Goal: Obtain resource: Obtain resource

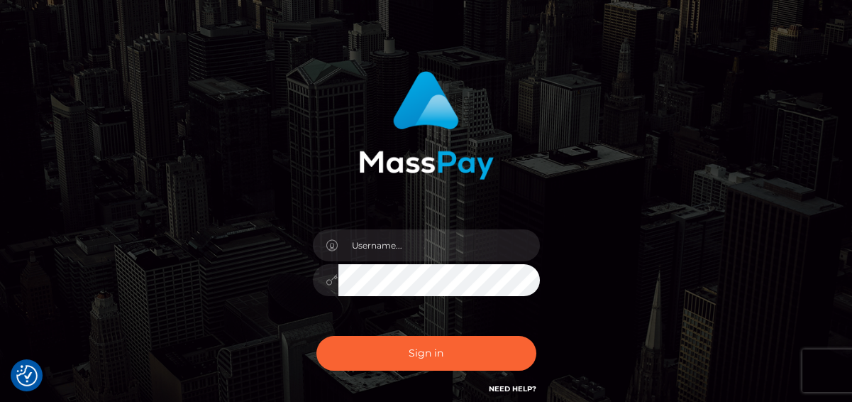
scroll to position [65, 0]
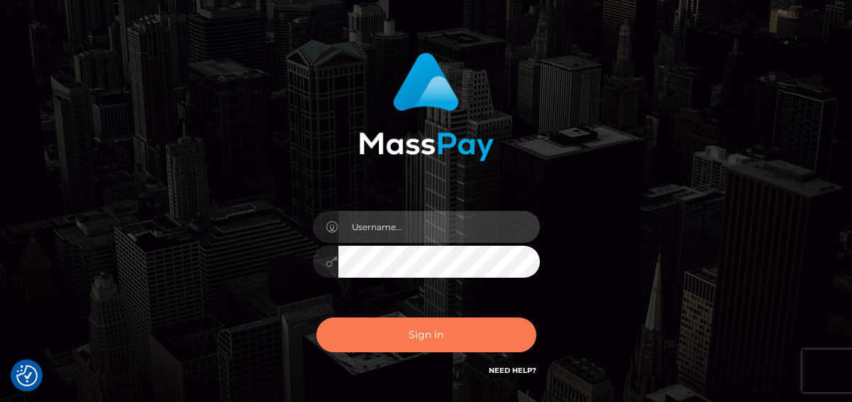
type input "[PERSON_NAME]"
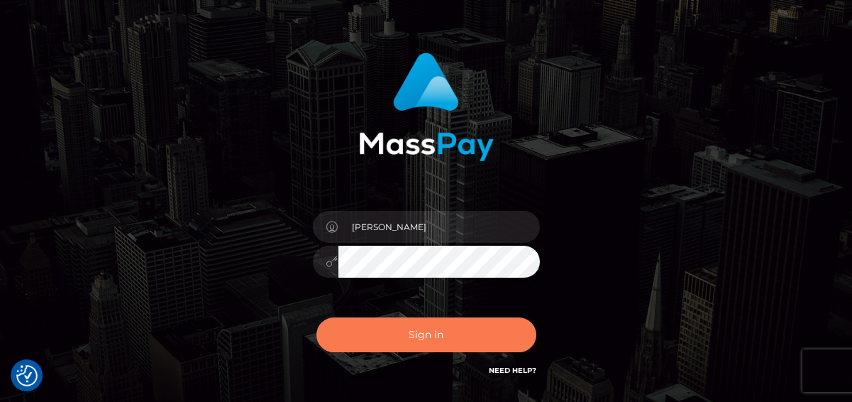
click at [458, 336] on button "Sign in" at bounding box center [427, 334] width 220 height 35
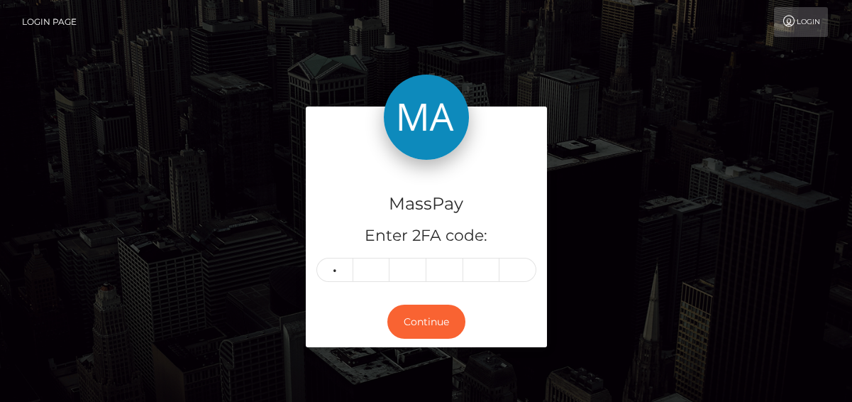
type input "6"
type input "1"
type input "0"
type input "9"
type input "2"
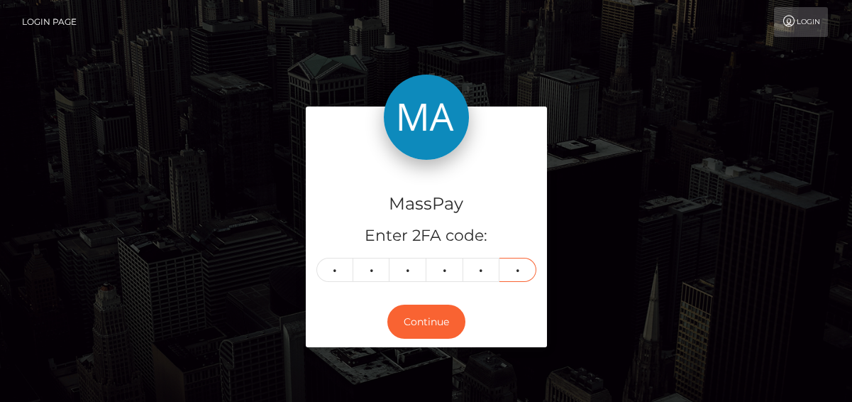
type input "7"
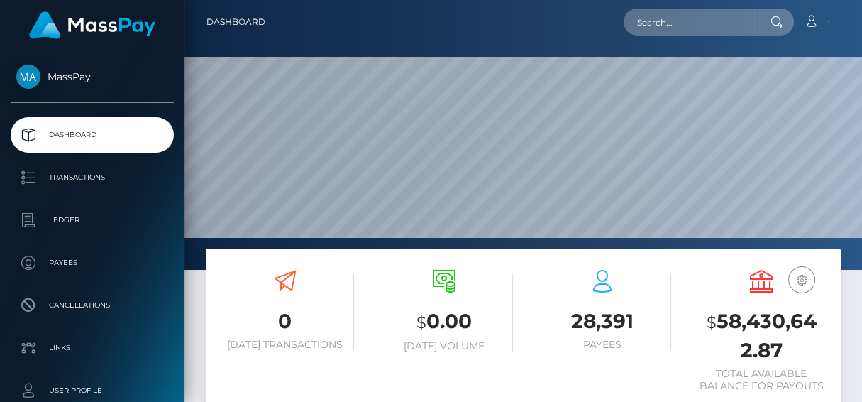
scroll to position [251, 197]
click at [647, 25] on input "text" at bounding box center [690, 22] width 133 height 27
paste input "804006448810975232"
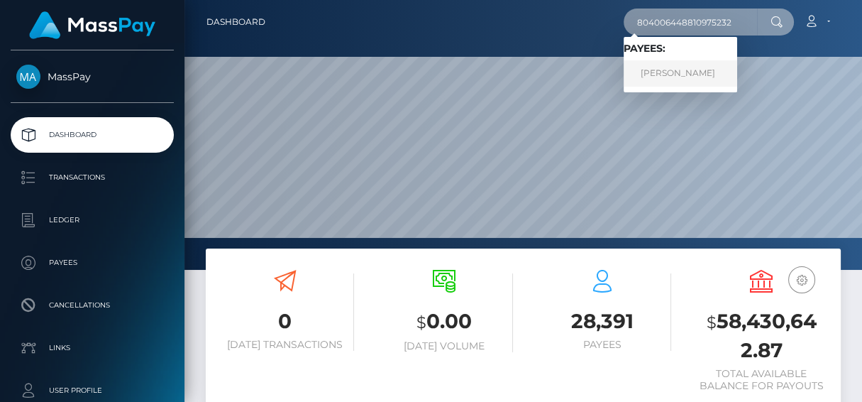
type input "804006448810975232"
click at [653, 73] on link "Juliette Fortin" at bounding box center [681, 73] width 114 height 26
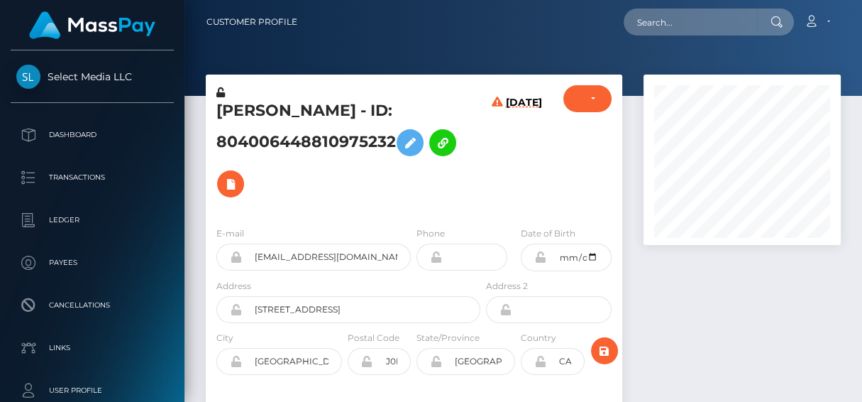
scroll to position [170, 197]
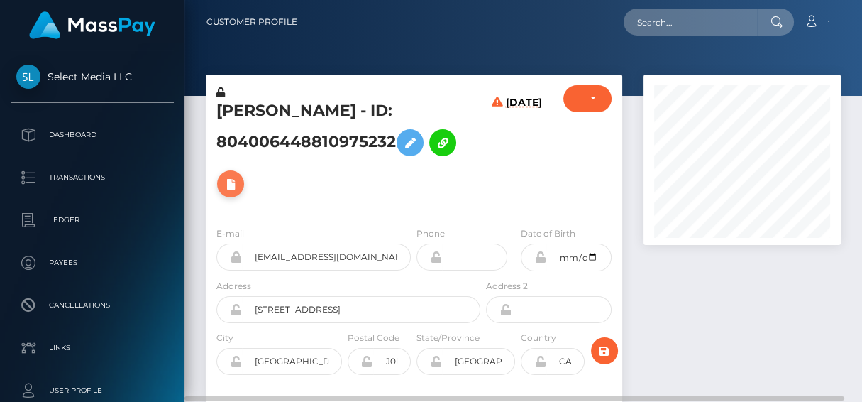
click at [231, 188] on icon at bounding box center [230, 184] width 17 height 18
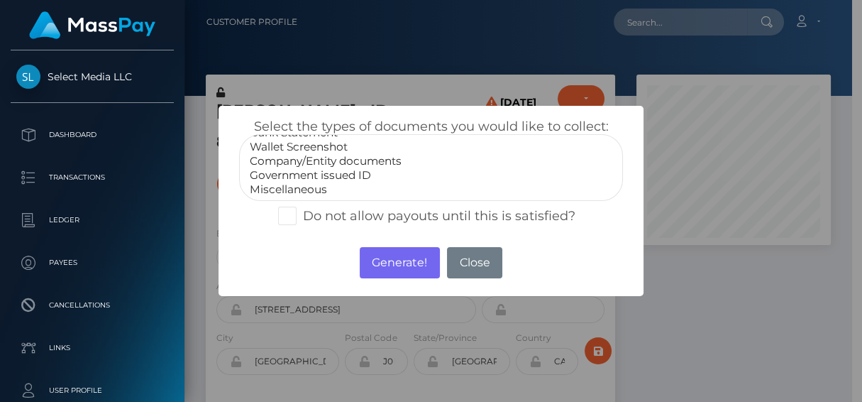
scroll to position [0, 0]
select select "Bank Statement"
click at [304, 158] on option "Bank Statement" at bounding box center [430, 160] width 365 height 14
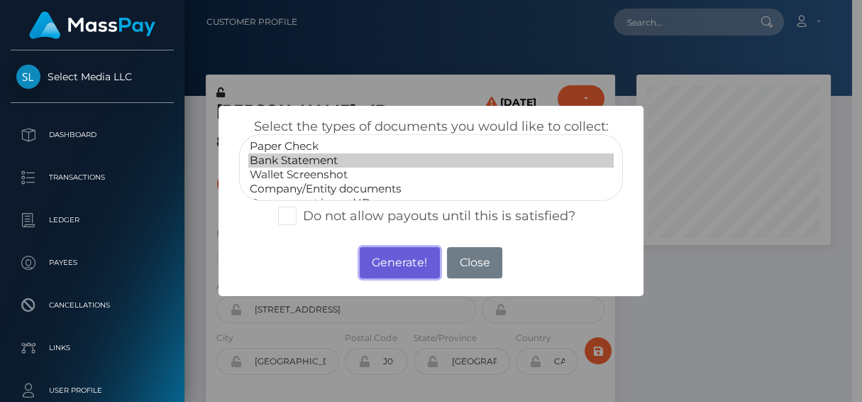
click at [396, 264] on button "Generate!" at bounding box center [400, 262] width 80 height 31
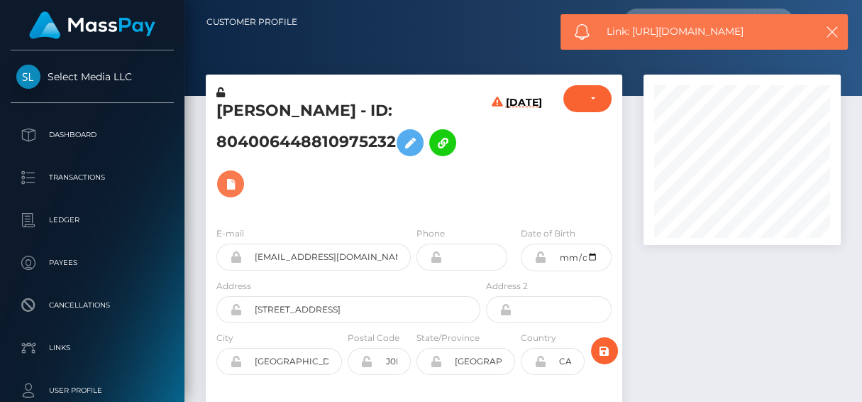
scroll to position [170, 197]
drag, startPoint x: 762, startPoint y: 29, endPoint x: 634, endPoint y: 35, distance: 127.9
click at [634, 35] on span "Link: https://l.maspay.io/tjn4u" at bounding box center [708, 31] width 202 height 15
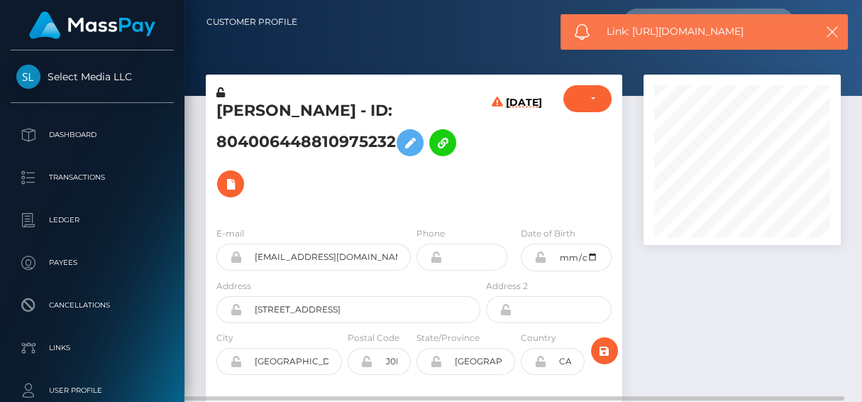
copy span "https://l.maspay.io/tjn4u"
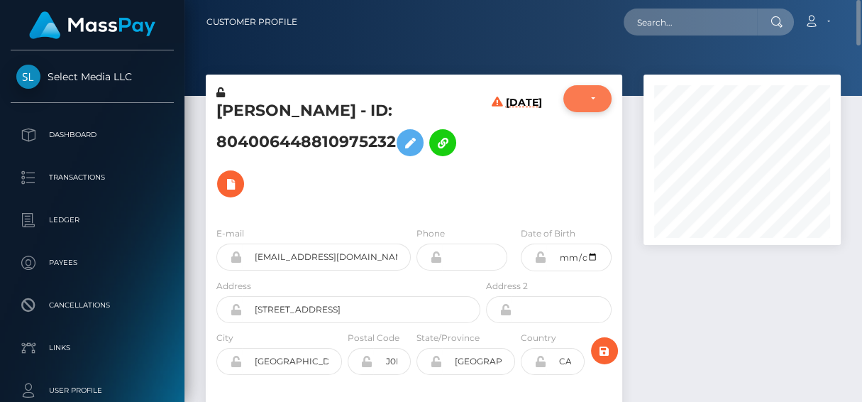
click at [603, 104] on div "DEACTIVE" at bounding box center [588, 98] width 48 height 27
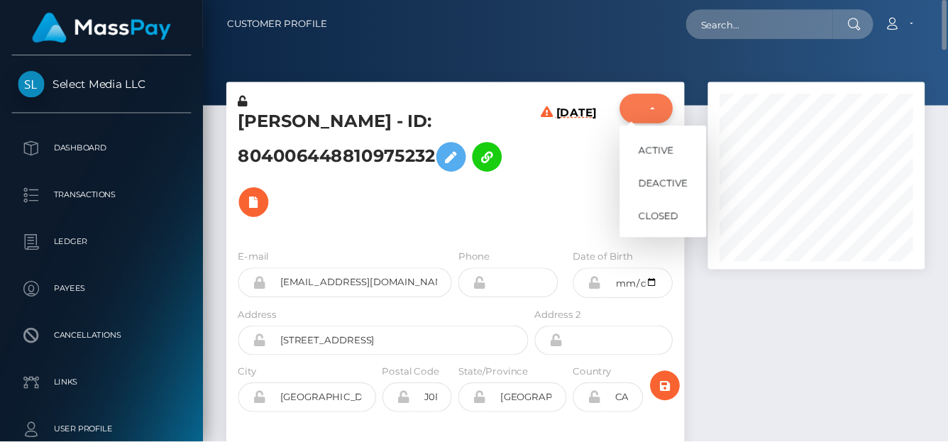
scroll to position [170, 197]
click at [785, 274] on div at bounding box center [742, 289] width 219 height 429
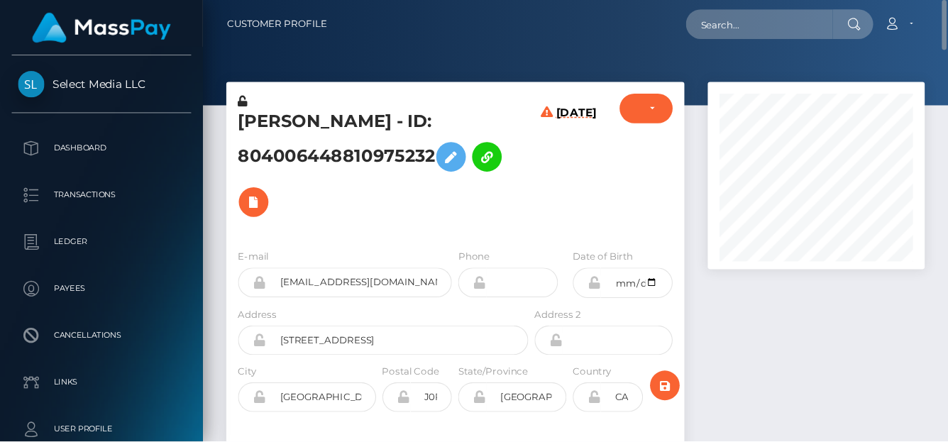
scroll to position [170, 226]
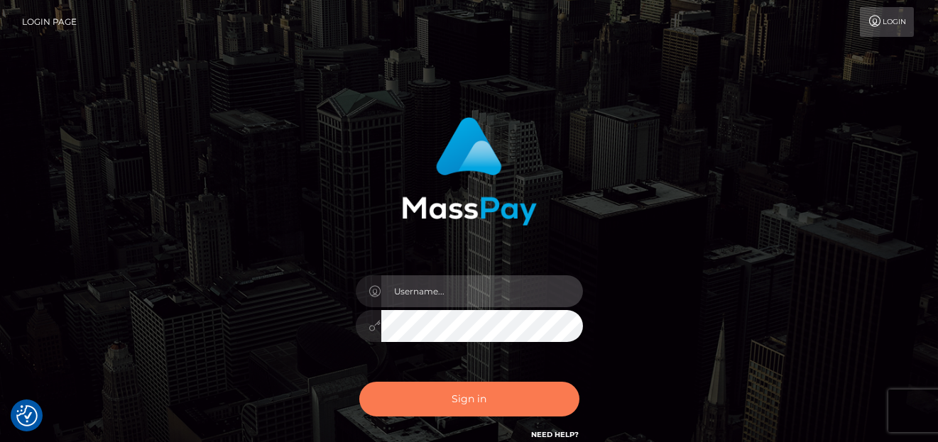
type input "denise"
click at [502, 408] on button "Sign in" at bounding box center [469, 399] width 220 height 35
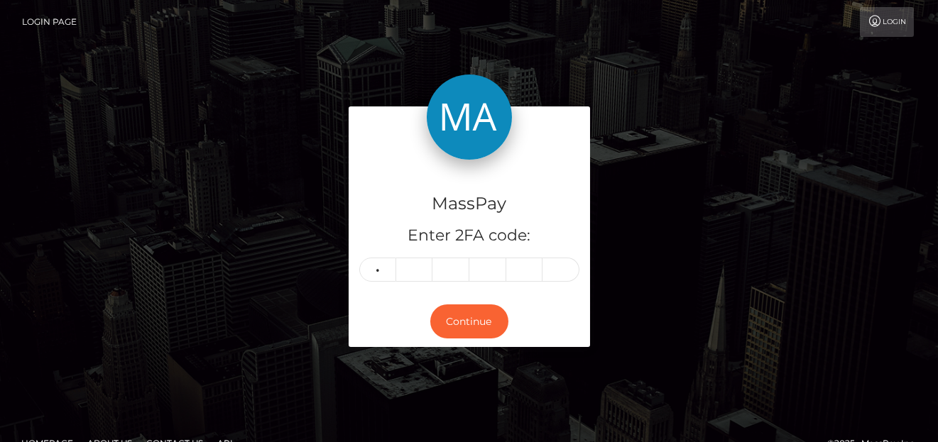
type input "5"
type input "7"
type input "1"
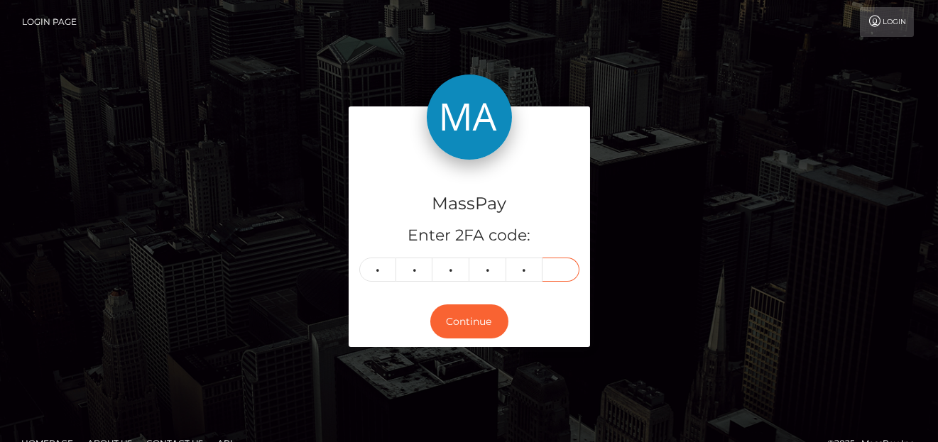
type input "0"
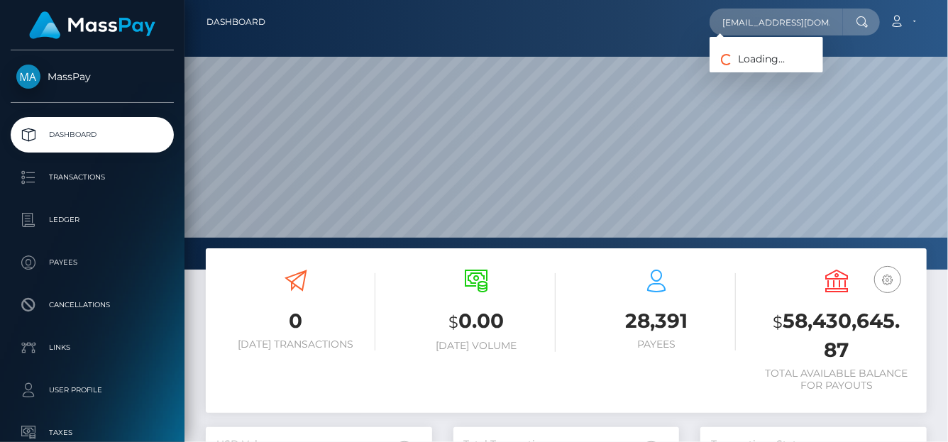
scroll to position [251, 226]
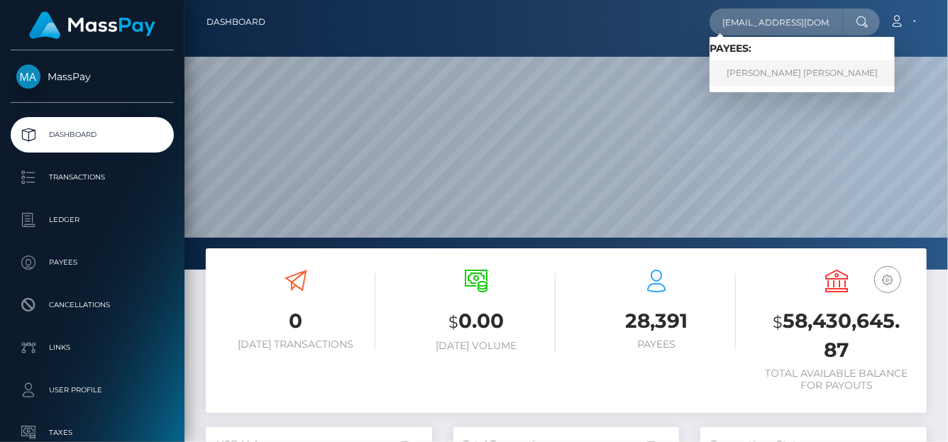
click at [758, 78] on link "TROY JAMES CAMERON" at bounding box center [802, 73] width 185 height 26
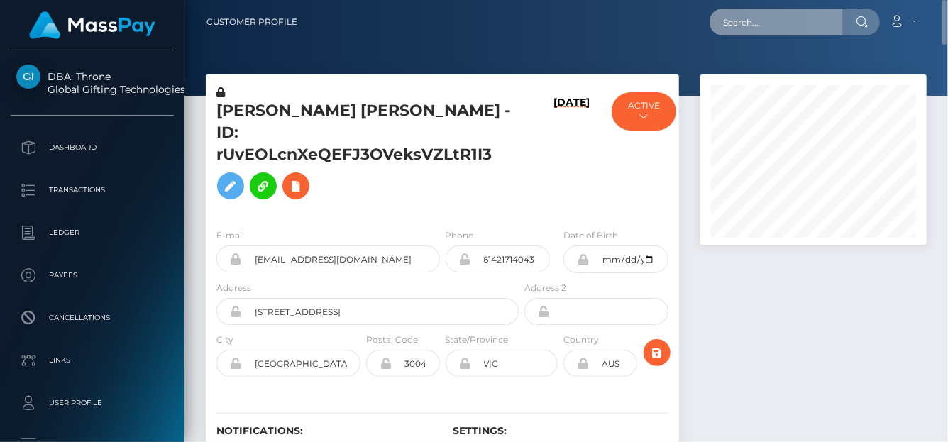
click at [733, 18] on input "text" at bounding box center [776, 22] width 133 height 27
paste input "379117376303538176"
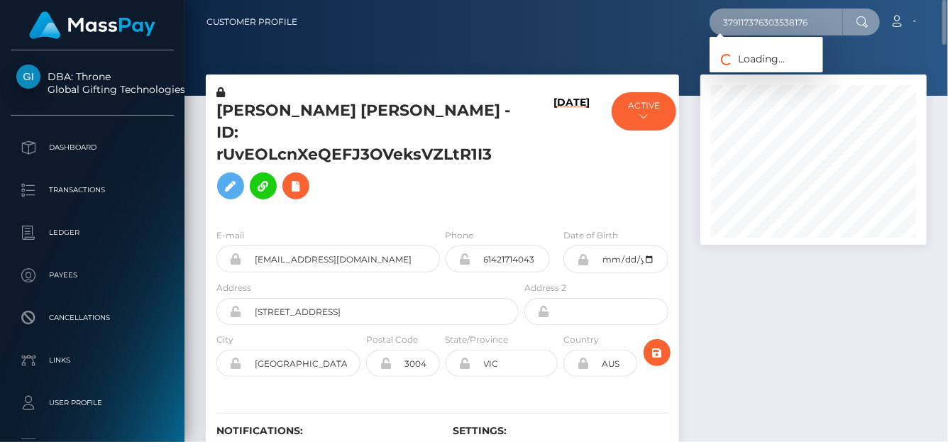
type input "379117376303538176"
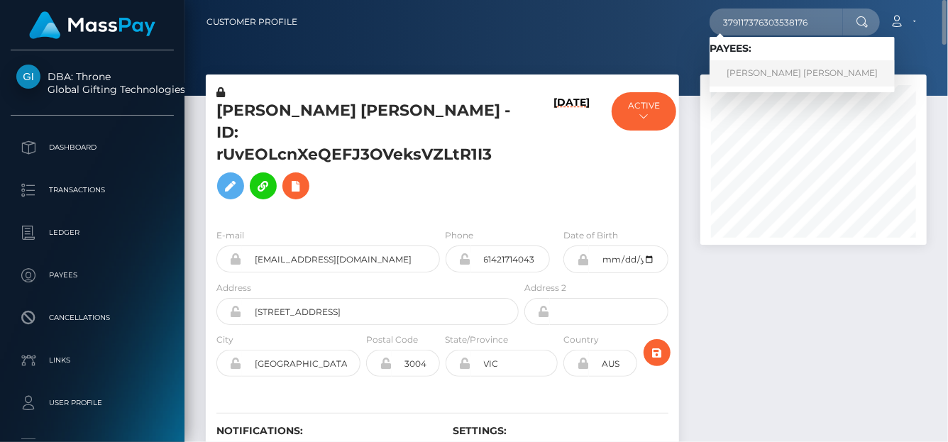
click at [795, 75] on link "[PERSON_NAME] [PERSON_NAME]" at bounding box center [802, 73] width 185 height 26
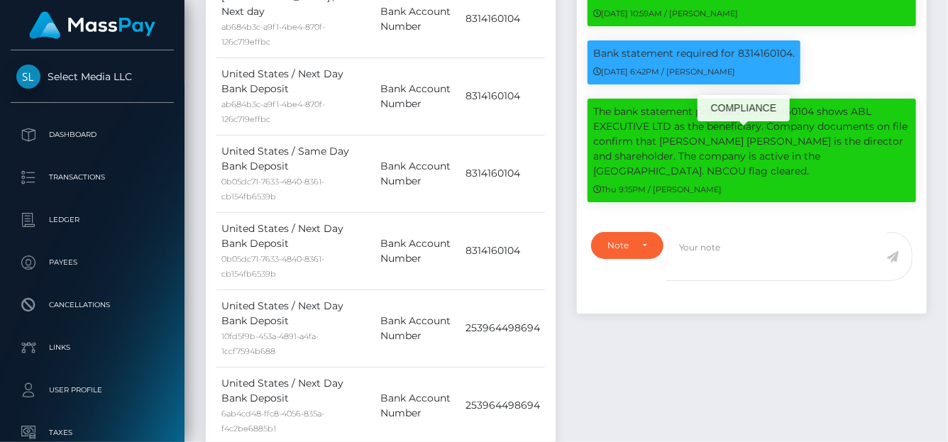
scroll to position [170, 226]
click at [742, 84] on div "Bank statement required for 8314160104. 09/02/25 6:42PM / Alexandra Barbu" at bounding box center [694, 62] width 213 height 44
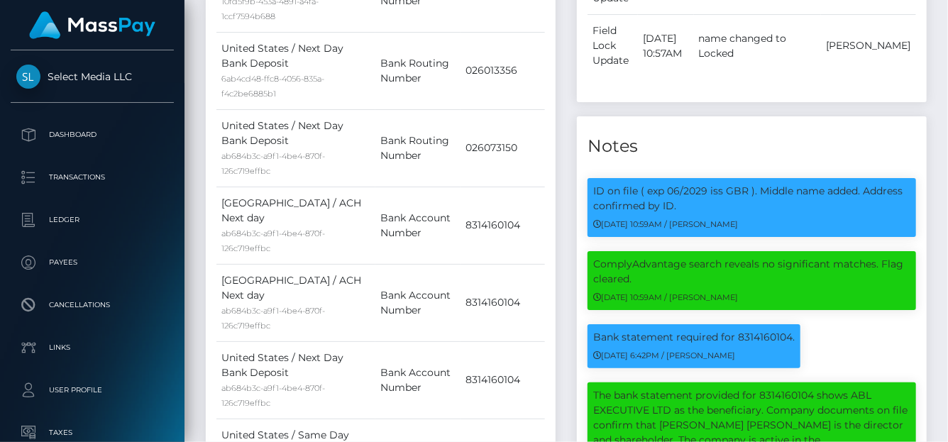
scroll to position [0, 0]
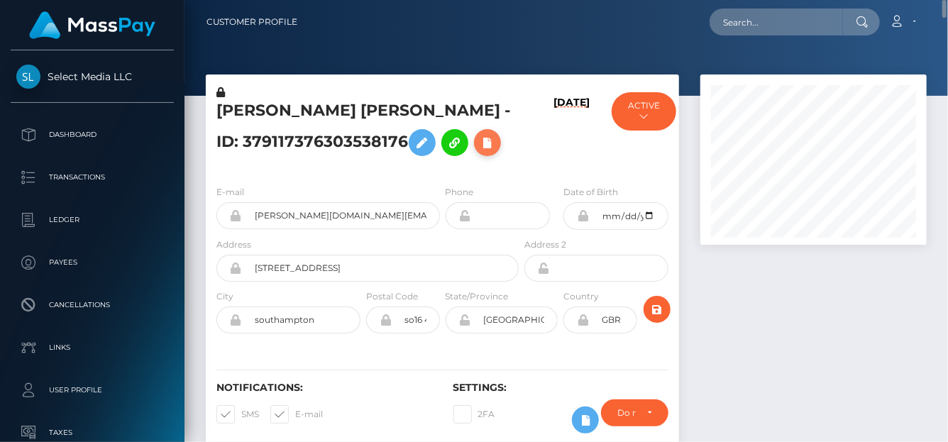
click at [479, 136] on icon at bounding box center [487, 143] width 17 height 18
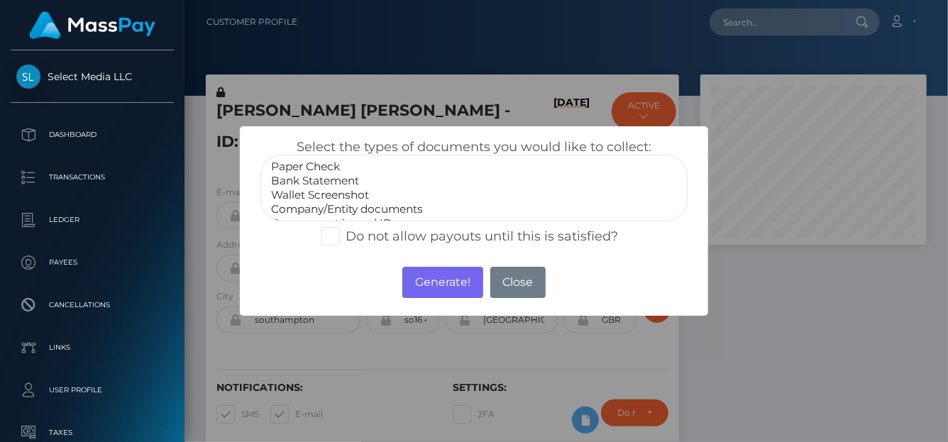
select select "Bank Statement"
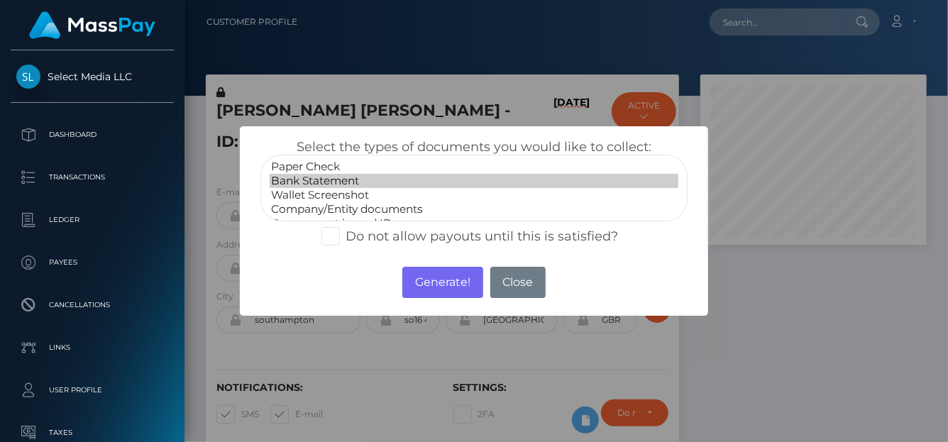
click at [327, 185] on option "Bank Statement" at bounding box center [474, 181] width 409 height 14
click at [419, 274] on button "Generate!" at bounding box center [442, 282] width 80 height 31
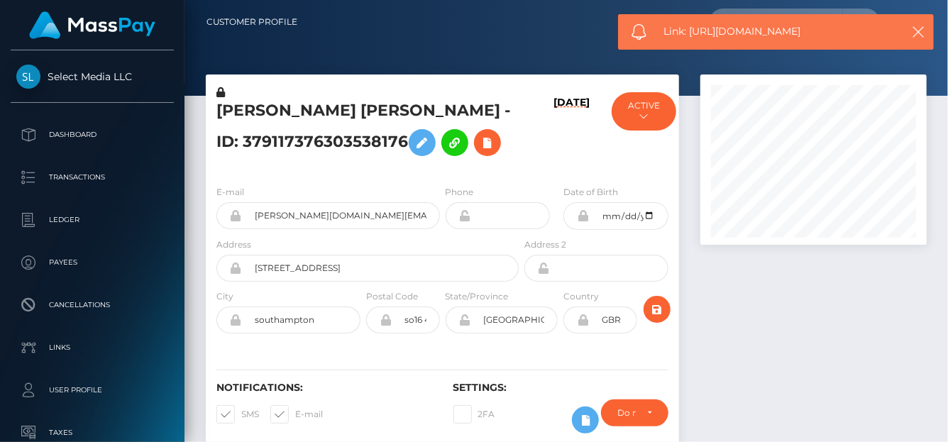
drag, startPoint x: 781, startPoint y: 31, endPoint x: 691, endPoint y: 35, distance: 90.3
click at [691, 35] on span "Link: https://l.maspay.io/Kjn5B" at bounding box center [778, 31] width 228 height 15
copy span "https://l.maspay.io/Kjn5B"
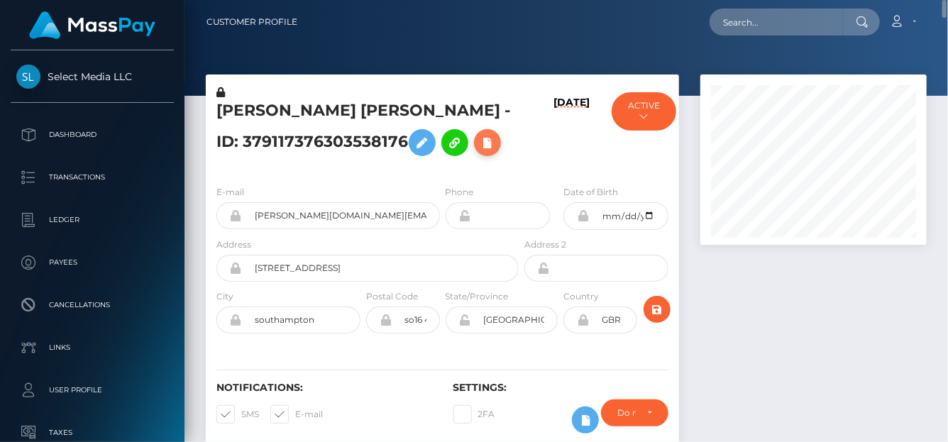
click at [479, 148] on icon at bounding box center [487, 143] width 17 height 18
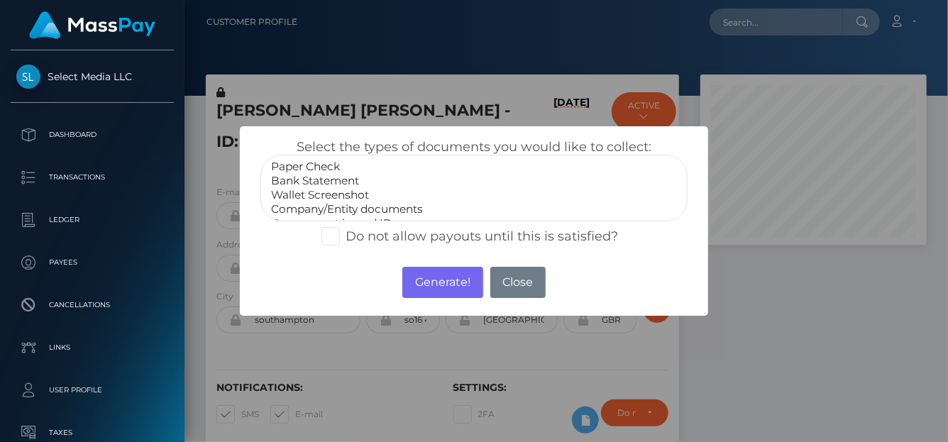
scroll to position [28, 0]
select select "Company/Entity documents"
click at [329, 180] on option "Company/Entity documents" at bounding box center [474, 182] width 409 height 14
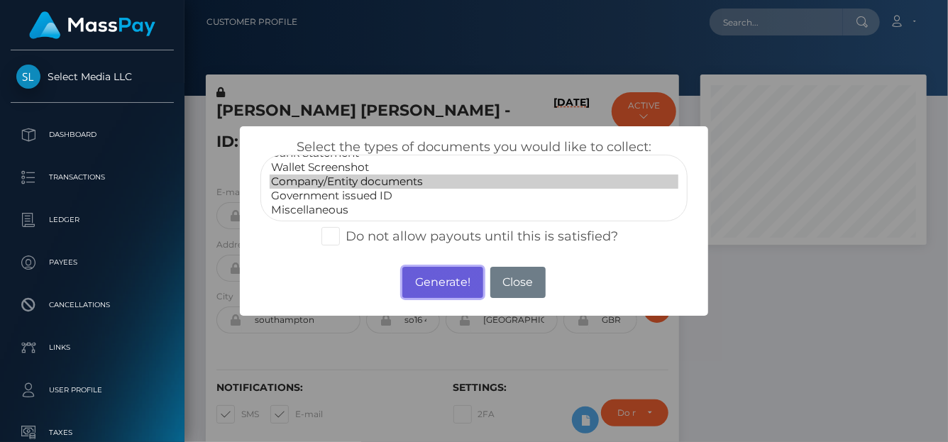
click at [432, 274] on button "Generate!" at bounding box center [442, 282] width 80 height 31
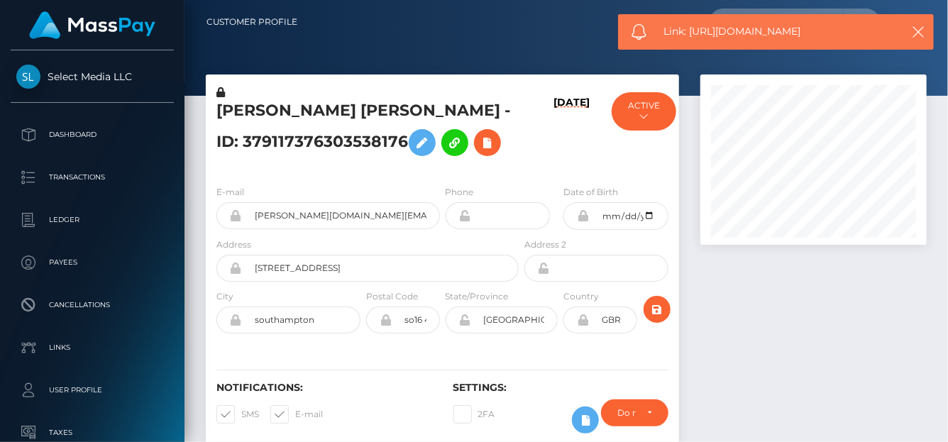
drag, startPoint x: 832, startPoint y: 24, endPoint x: 691, endPoint y: 39, distance: 142.7
click at [691, 39] on div "Link: https://l.maspay.io/njn6o" at bounding box center [776, 31] width 316 height 35
copy span "https://l.maspay.io/njn6o"
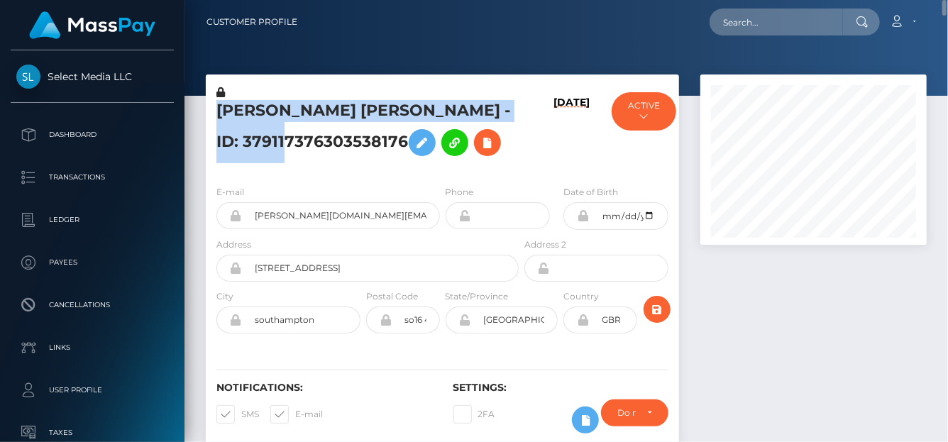
drag, startPoint x: 191, startPoint y: 109, endPoint x: 375, endPoint y: 126, distance: 184.6
copy div "[PERSON_NAME] [PERSON_NAME] - ID: 379117376303538176"
click at [776, 29] on input "text" at bounding box center [776, 22] width 133 height 27
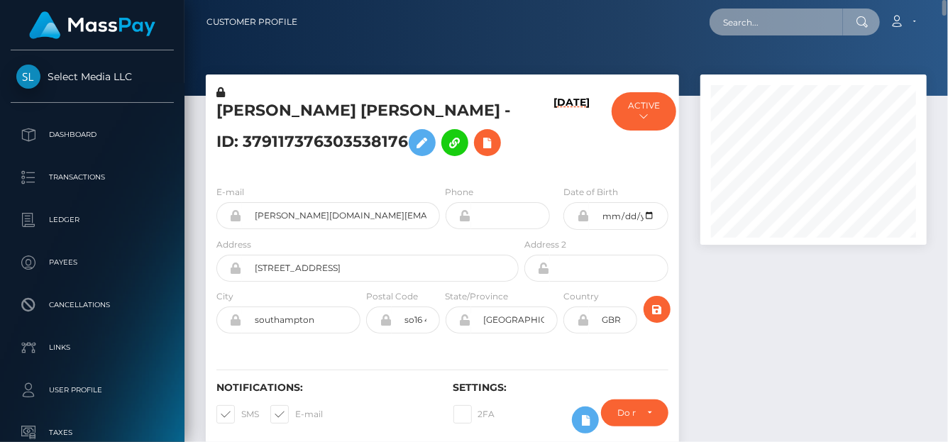
paste input "617471513548828672"
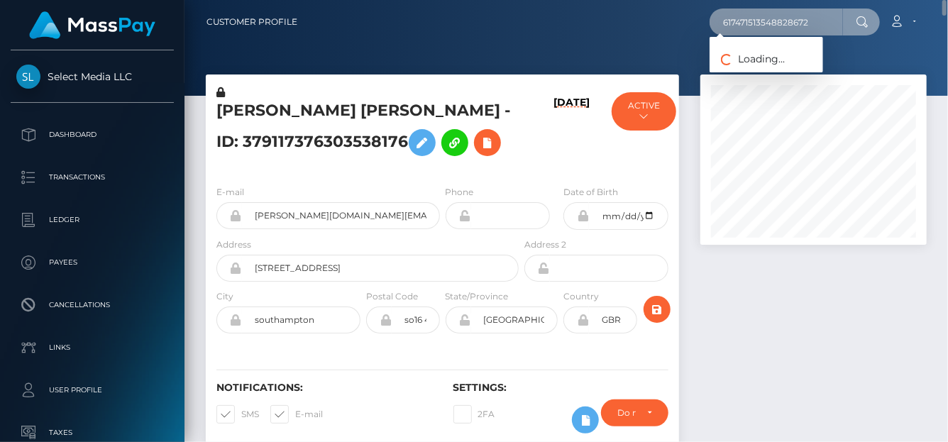
type input "617471513548828672"
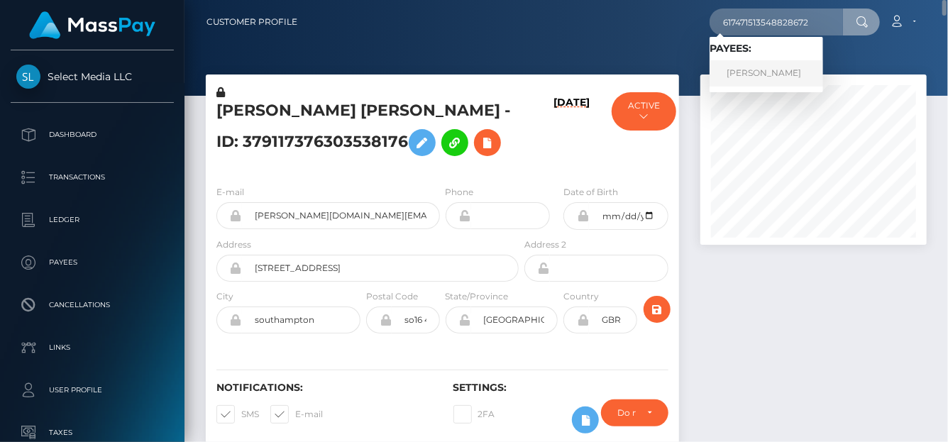
click at [748, 67] on link "[PERSON_NAME]" at bounding box center [767, 73] width 114 height 26
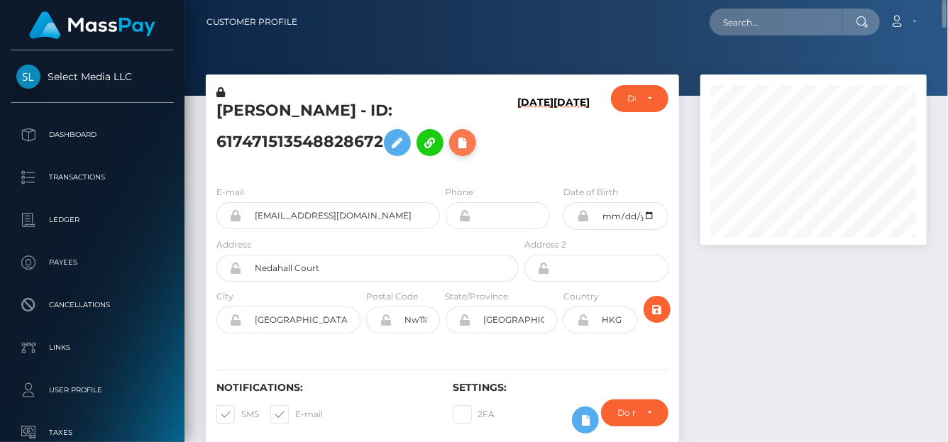
click at [466, 138] on icon at bounding box center [462, 143] width 17 height 18
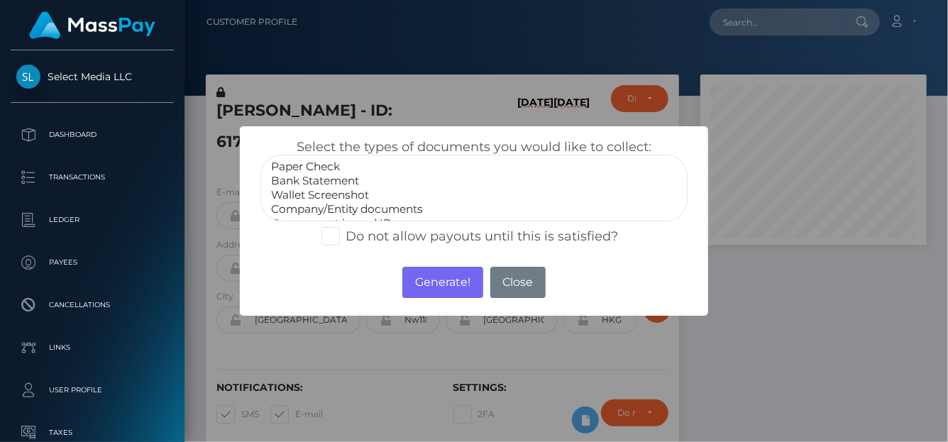
select select "Bank Statement"
click at [336, 175] on option "Bank Statement" at bounding box center [474, 181] width 409 height 14
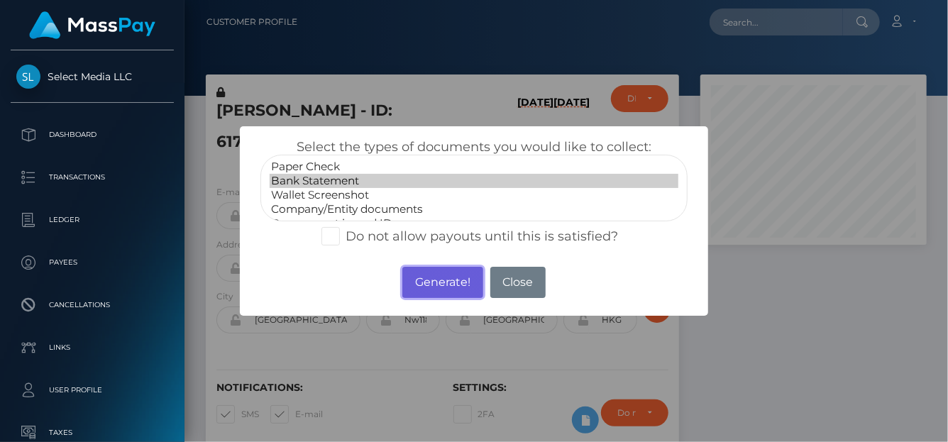
click at [434, 287] on button "Generate!" at bounding box center [442, 282] width 80 height 31
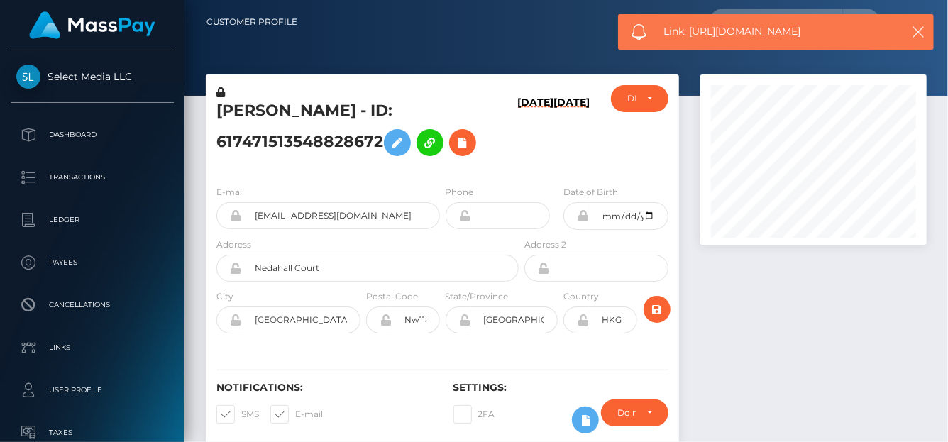
drag, startPoint x: 791, startPoint y: 36, endPoint x: 691, endPoint y: 41, distance: 100.9
click at [691, 41] on div "Link: [URL][DOMAIN_NAME]" at bounding box center [776, 31] width 316 height 35
copy span "https://l.maspay.io/WjmqC"
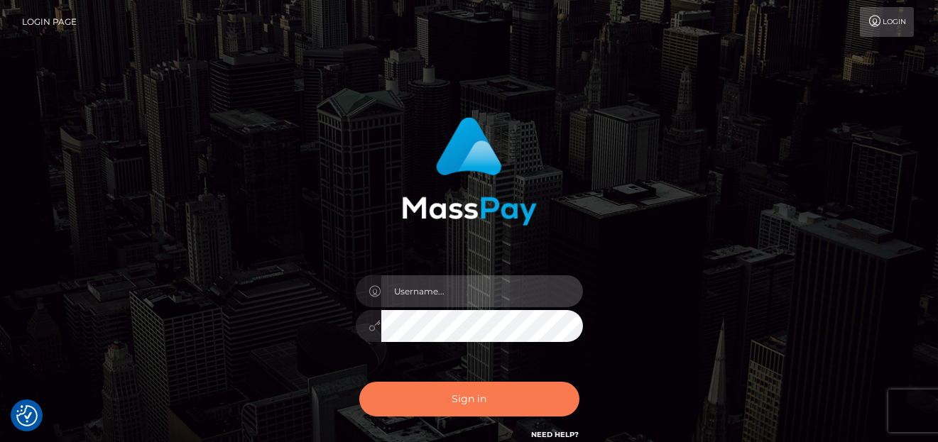
type input "denise"
click at [409, 394] on button "Sign in" at bounding box center [469, 399] width 220 height 35
type input "[PERSON_NAME]"
click at [435, 407] on button "Sign in" at bounding box center [469, 399] width 220 height 35
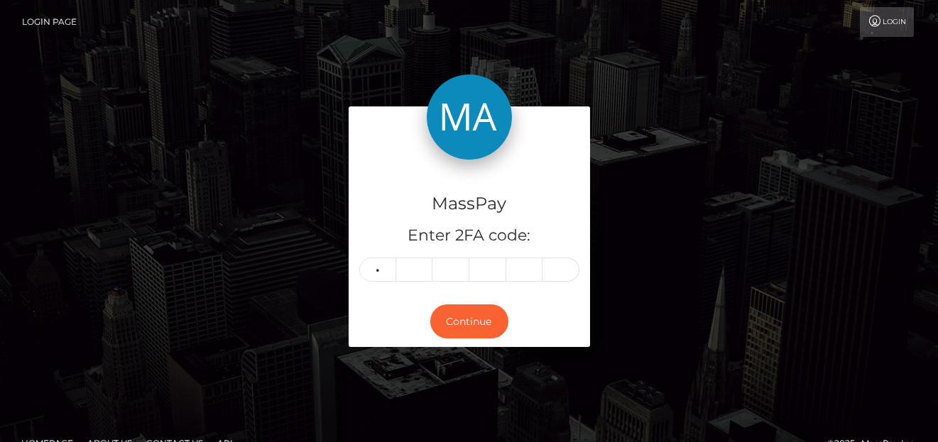
type input "3"
type input "5"
type input "1"
type input "9"
type input "2"
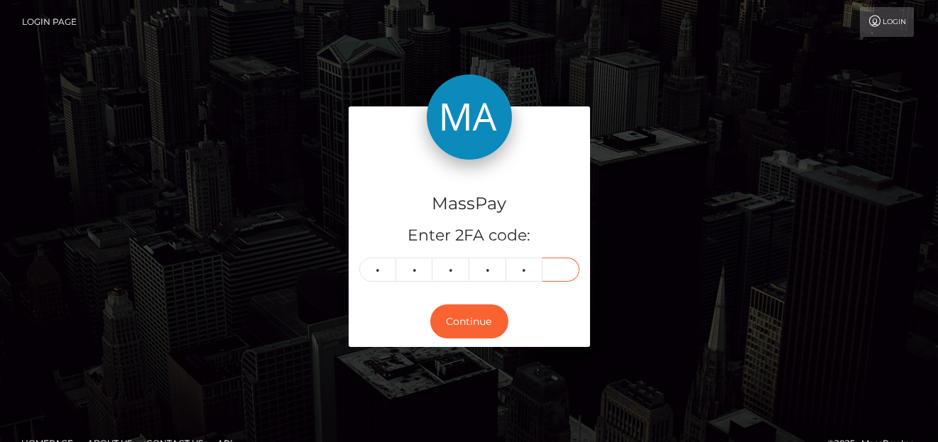
type input "8"
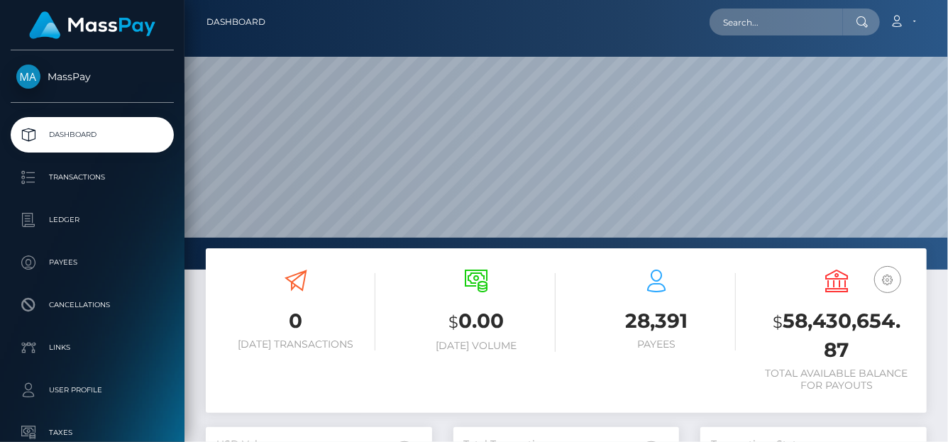
scroll to position [251, 226]
click at [735, 27] on input "text" at bounding box center [776, 22] width 133 height 27
paste input "735615496585486336"
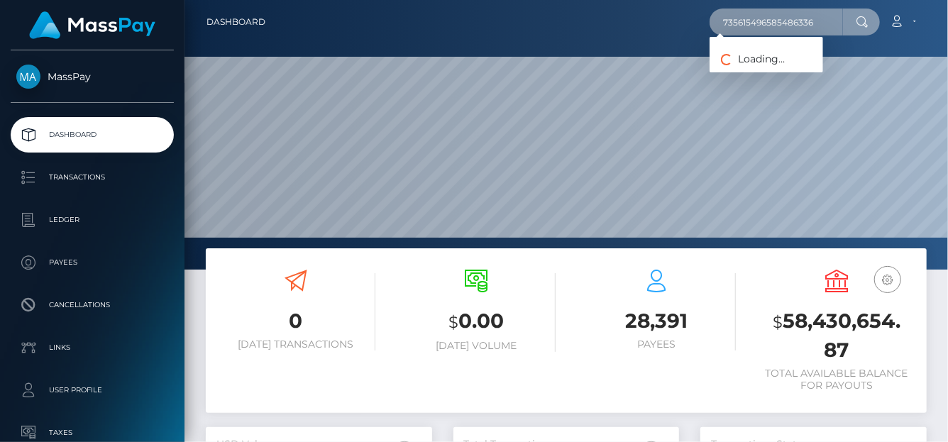
type input "735615496585486336"
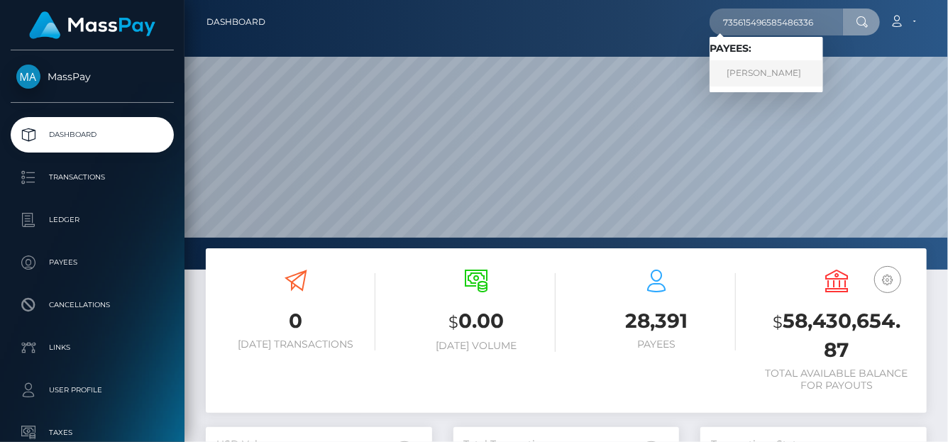
click at [770, 75] on link "NADIA GISELE PUNTANO" at bounding box center [767, 73] width 114 height 26
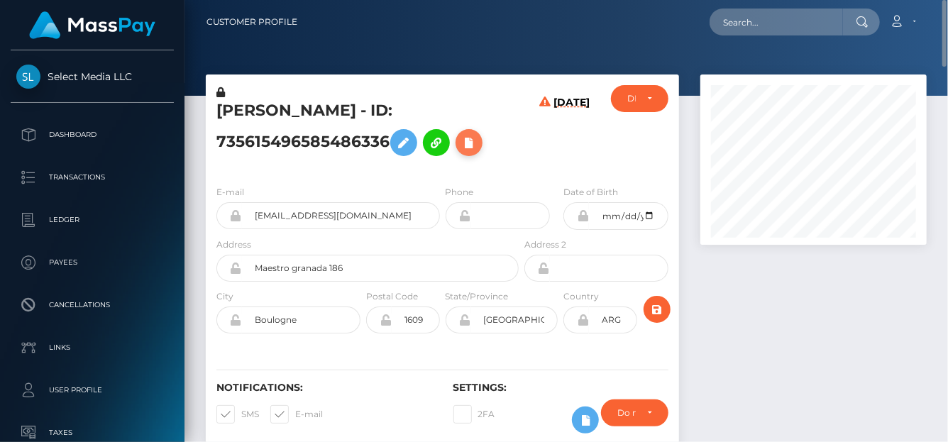
click at [478, 152] on button at bounding box center [469, 142] width 27 height 27
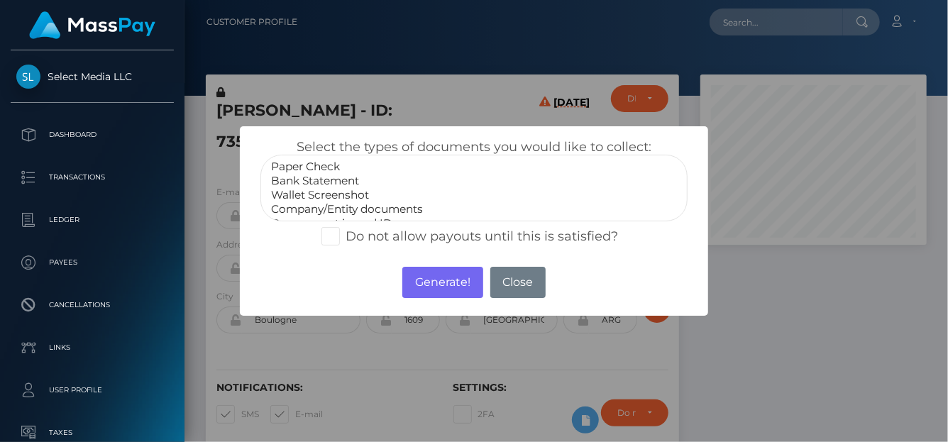
select select "Bank Statement"
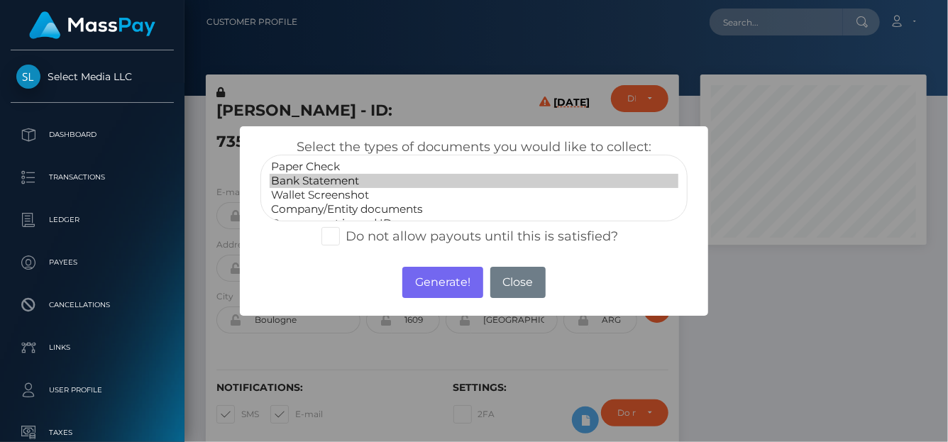
click at [341, 185] on option "Bank Statement" at bounding box center [474, 181] width 409 height 14
click at [459, 279] on button "Generate!" at bounding box center [442, 282] width 80 height 31
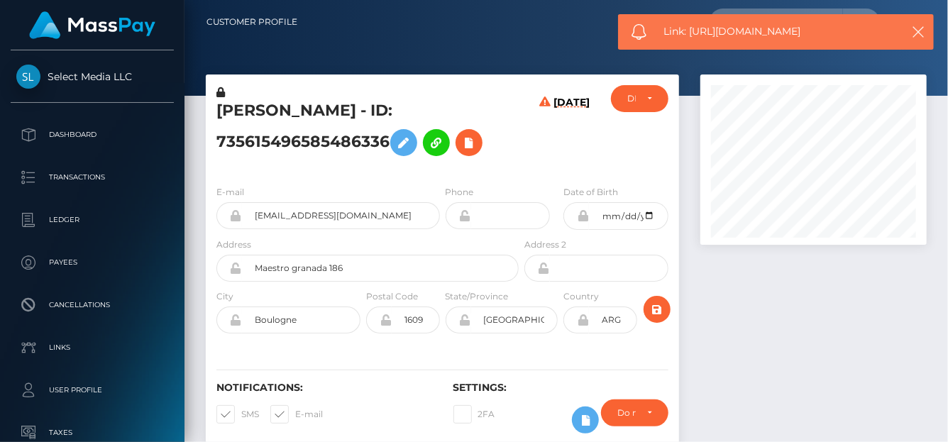
drag, startPoint x: 823, startPoint y: 26, endPoint x: 691, endPoint y: 36, distance: 133.1
click at [689, 36] on span "Link: [URL][DOMAIN_NAME]" at bounding box center [778, 31] width 228 height 15
copy span "[URL][DOMAIN_NAME]"
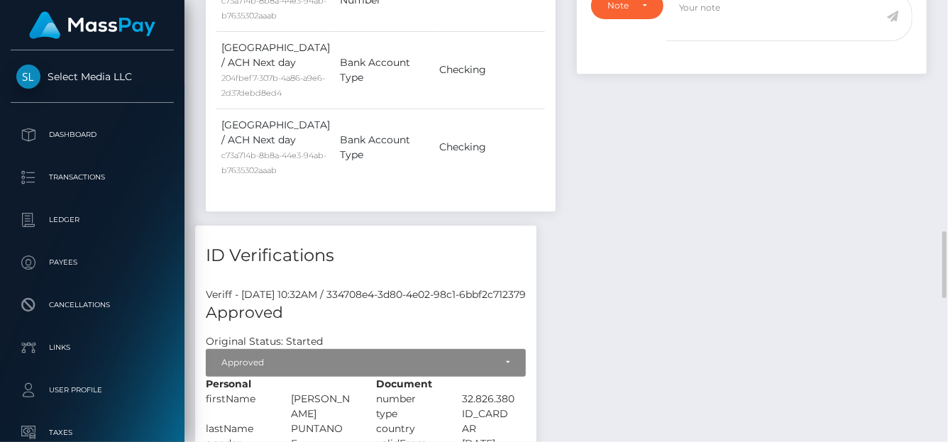
scroll to position [1066, 0]
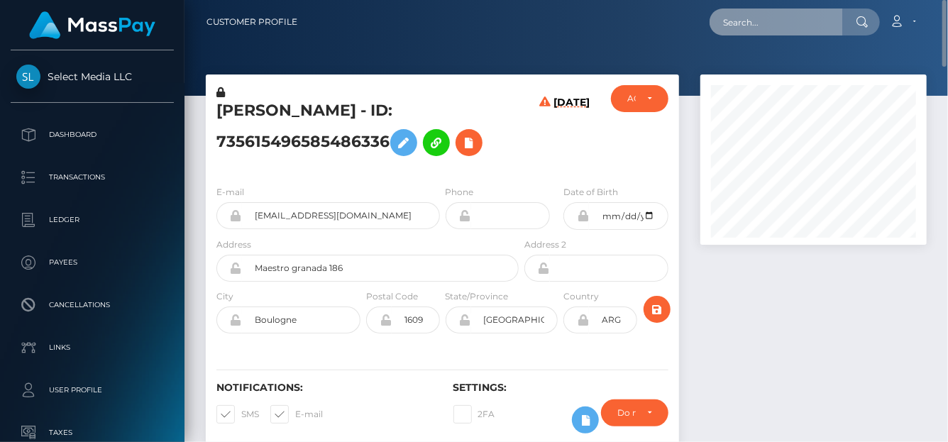
click at [754, 28] on input "text" at bounding box center [776, 22] width 133 height 27
paste input "479340465108299776"
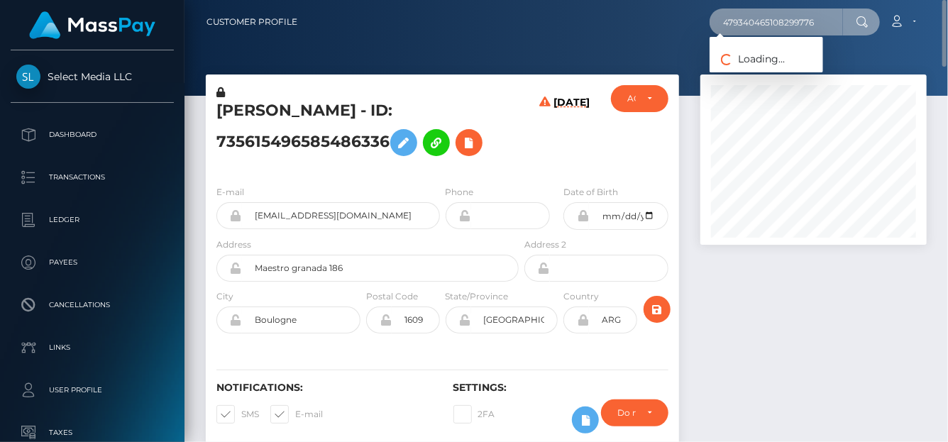
type input "479340465108299776"
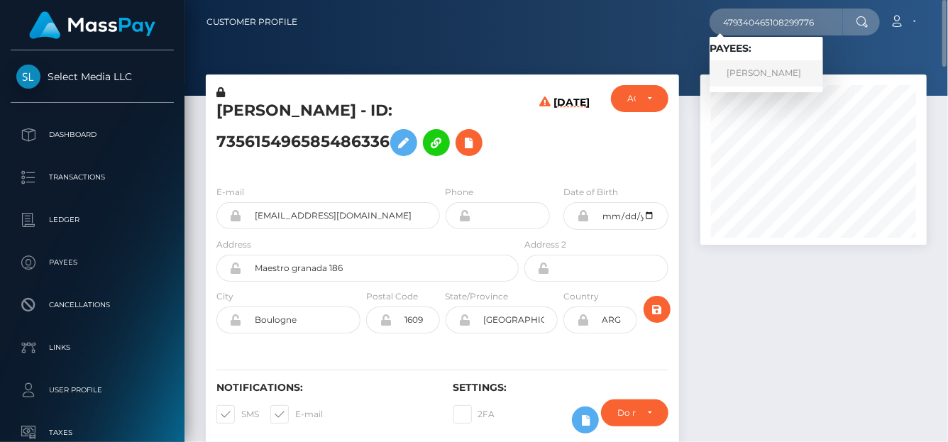
click at [761, 75] on link "Monica Cordero" at bounding box center [767, 73] width 114 height 26
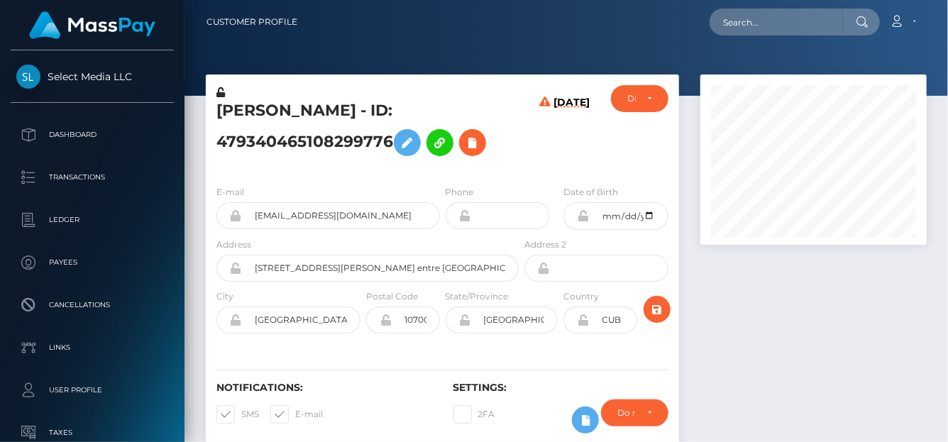
scroll to position [170, 226]
click at [478, 146] on icon at bounding box center [472, 143] width 17 height 18
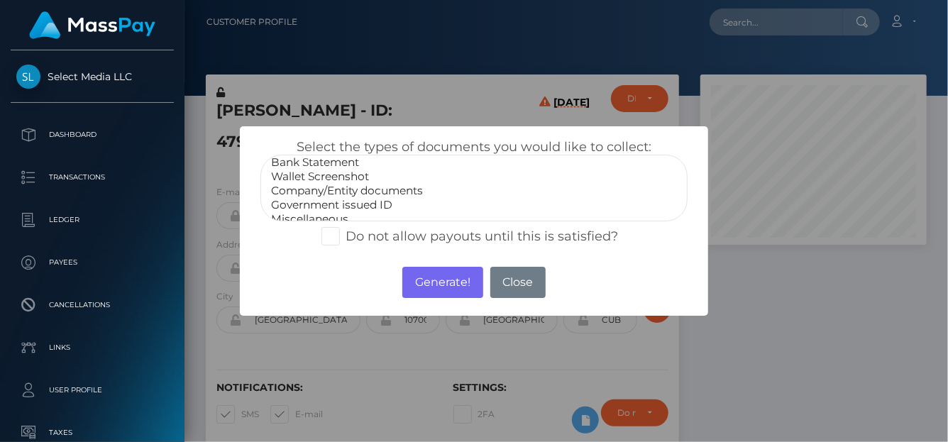
scroll to position [28, 0]
select select "Miscellaneous"
click at [307, 206] on option "Miscellaneous" at bounding box center [474, 210] width 409 height 14
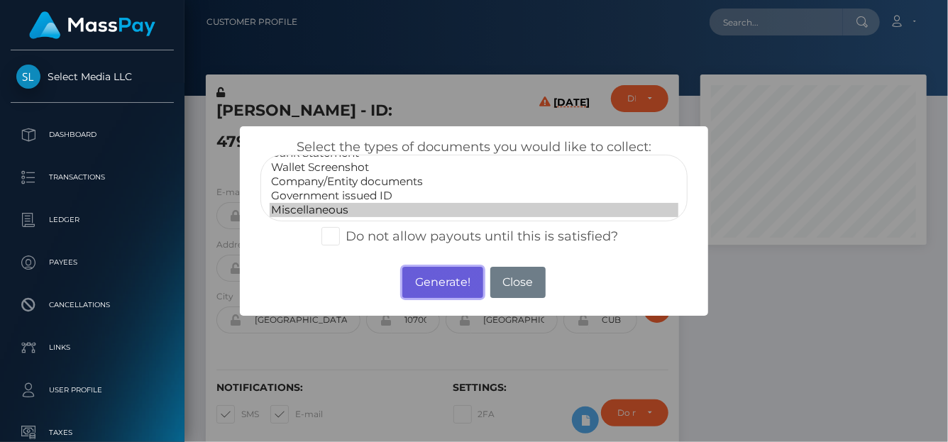
click at [450, 288] on button "Generate!" at bounding box center [442, 282] width 80 height 31
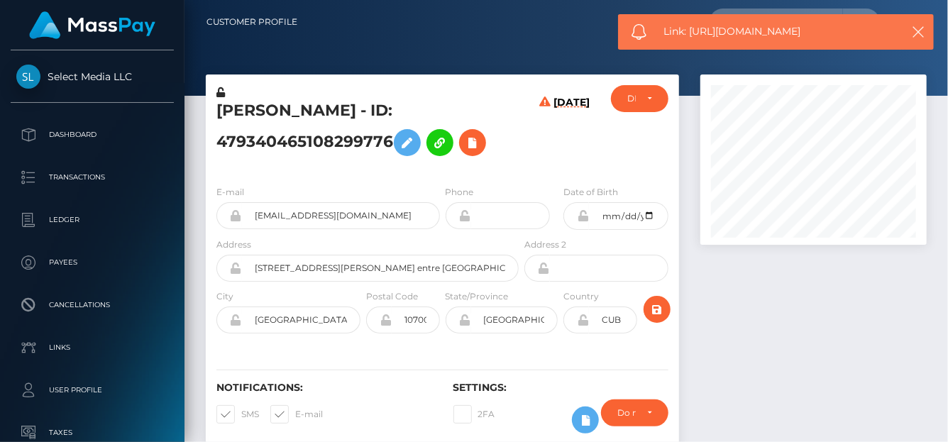
drag, startPoint x: 818, startPoint y: 32, endPoint x: 694, endPoint y: 37, distance: 123.6
click at [693, 37] on span "Link: https://l.maspay.io/IjmtA" at bounding box center [778, 31] width 228 height 15
copy span "https://l.maspay.io/IjmtA"
click at [475, 141] on icon at bounding box center [472, 143] width 17 height 18
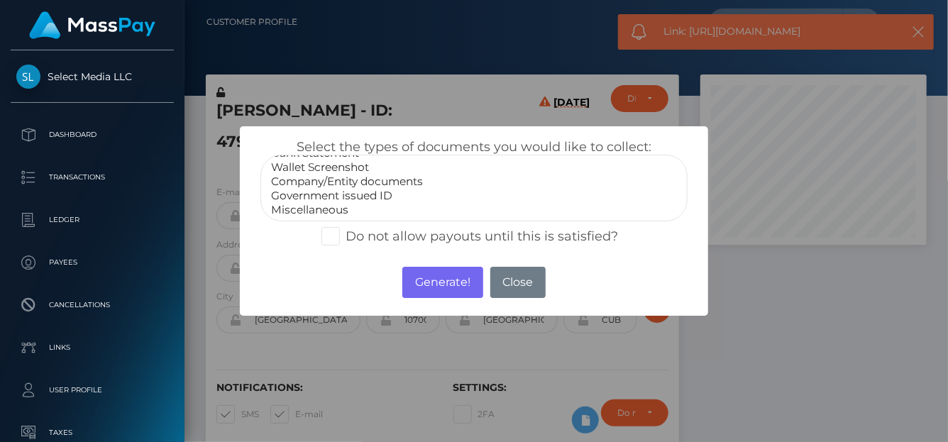
select select "Government issued ID"
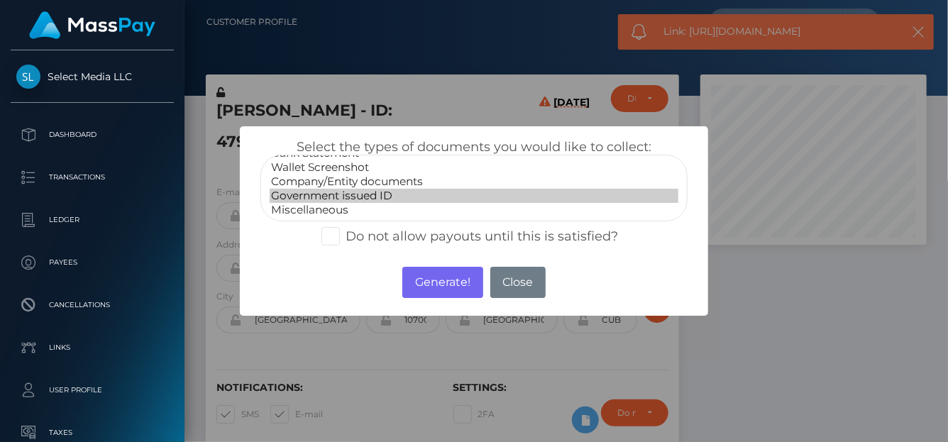
click at [332, 189] on option "Government issued ID" at bounding box center [474, 196] width 409 height 14
click at [450, 285] on button "Generate!" at bounding box center [442, 282] width 80 height 31
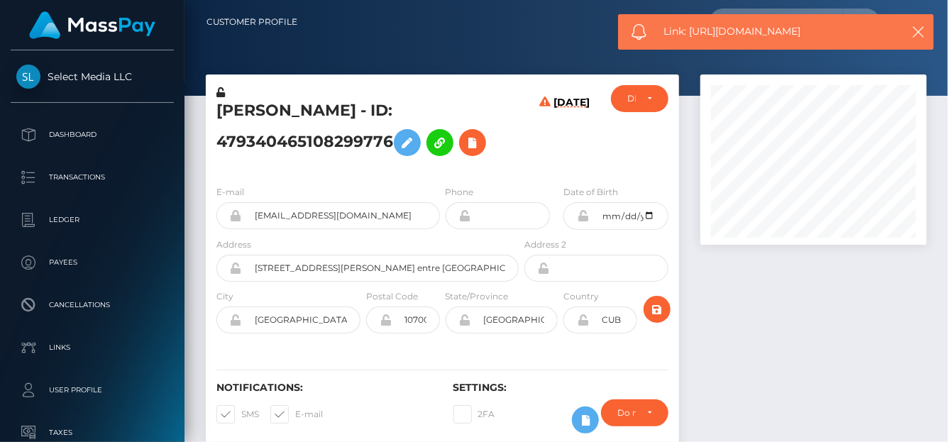
drag, startPoint x: 829, startPoint y: 29, endPoint x: 691, endPoint y: 35, distance: 137.8
click at [691, 35] on span "Link: https://l.maspay.io/rjmym" at bounding box center [778, 31] width 228 height 15
copy span "https://l.maspay.io/rjmym"
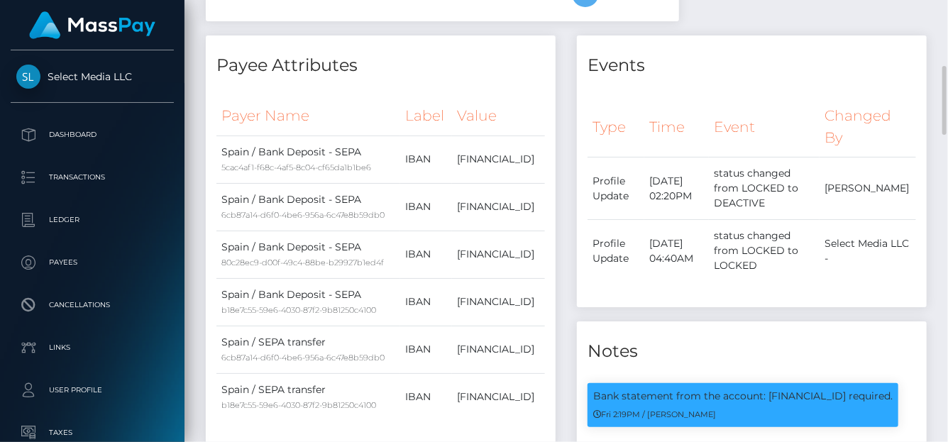
scroll to position [170, 226]
drag, startPoint x: 766, startPoint y: 392, endPoint x: 913, endPoint y: 392, distance: 146.9
click at [898, 392] on div "Bank statement from the account: [FINANCIAL_ID] required. Fri 2:19PM / [PERSON_…" at bounding box center [743, 405] width 311 height 44
copy p "[FINANCIAL_ID]"
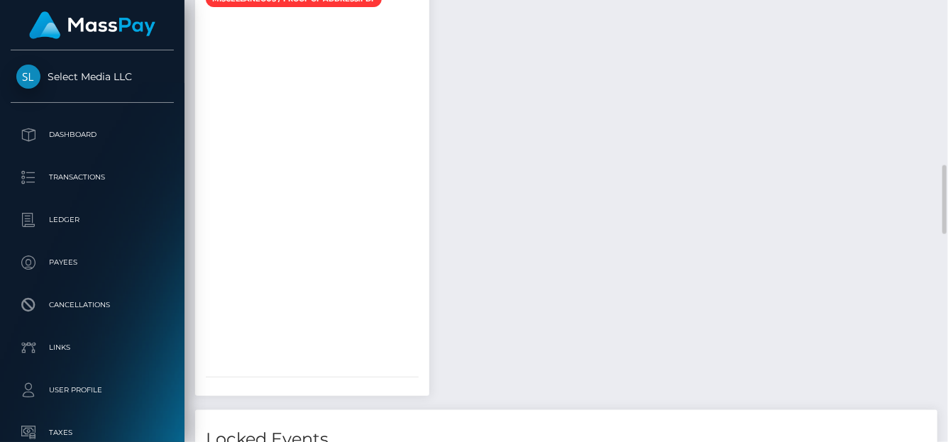
scroll to position [781, 0]
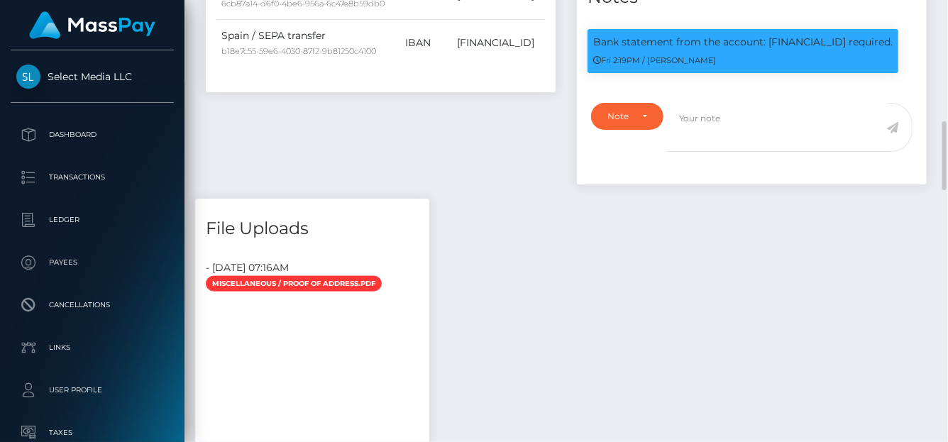
copy p "[FINANCIAL_ID]"
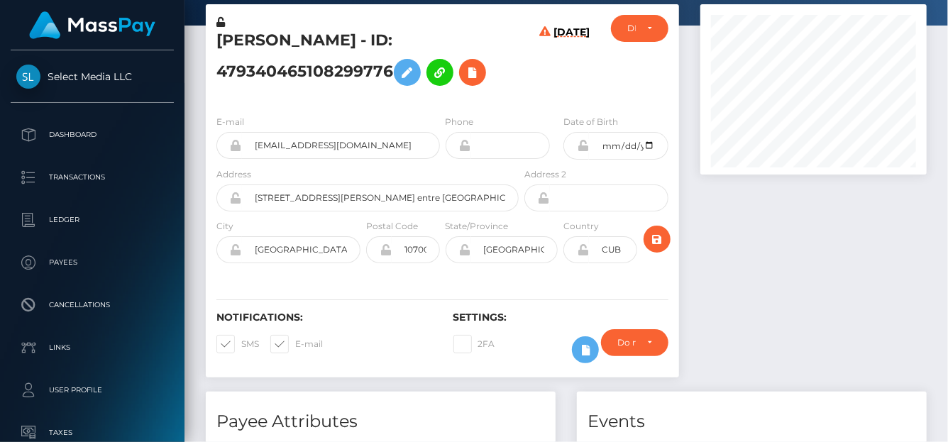
scroll to position [0, 0]
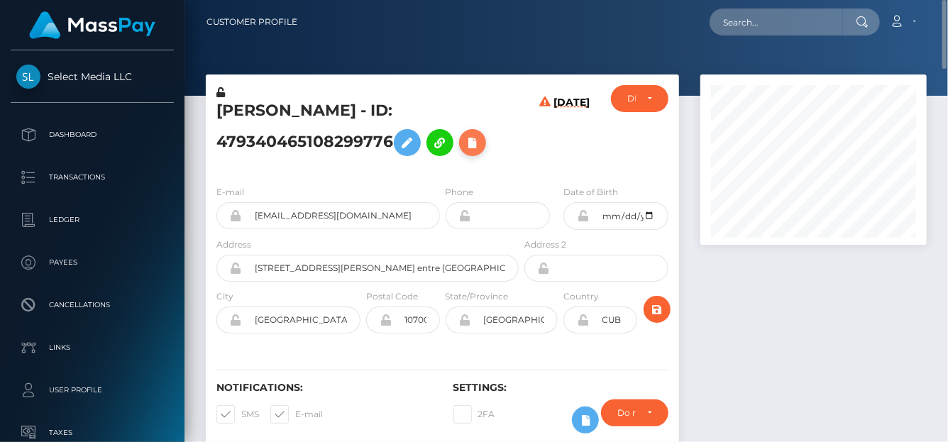
click at [478, 150] on icon at bounding box center [472, 143] width 17 height 18
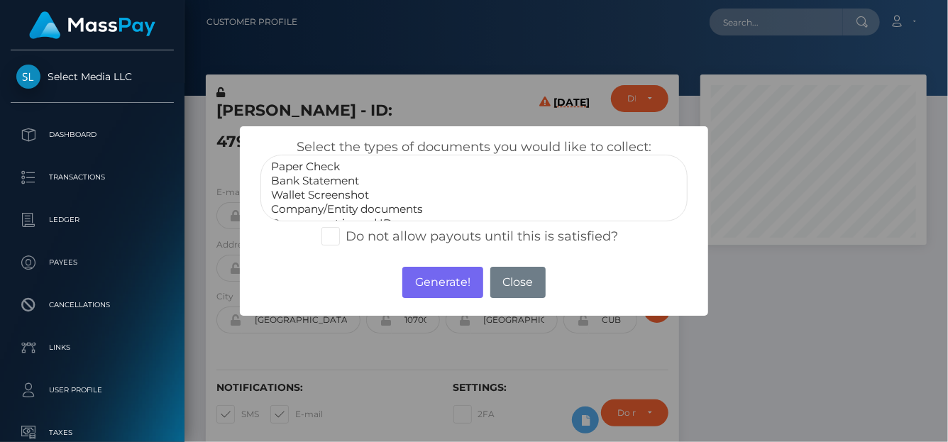
select select "Bank Statement"
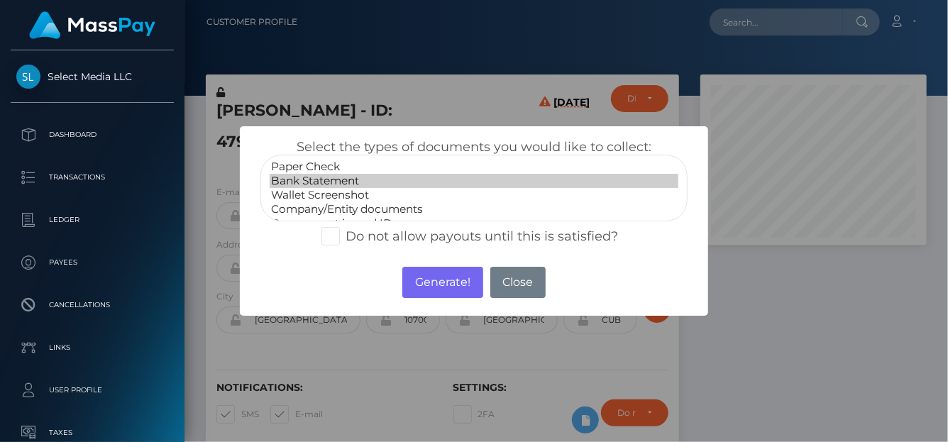
click at [309, 180] on option "Bank Statement" at bounding box center [474, 181] width 409 height 14
click at [461, 288] on button "Generate!" at bounding box center [442, 282] width 80 height 31
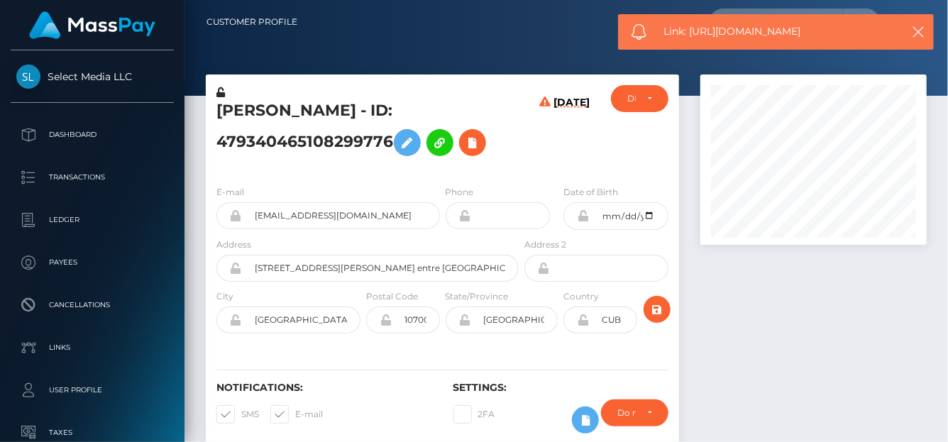
drag, startPoint x: 825, startPoint y: 33, endPoint x: 696, endPoint y: 28, distance: 129.3
click at [692, 28] on span "Link: https://l.maspay.io/yjmir" at bounding box center [778, 31] width 228 height 15
copy span "https://l.maspay.io/yjmir"
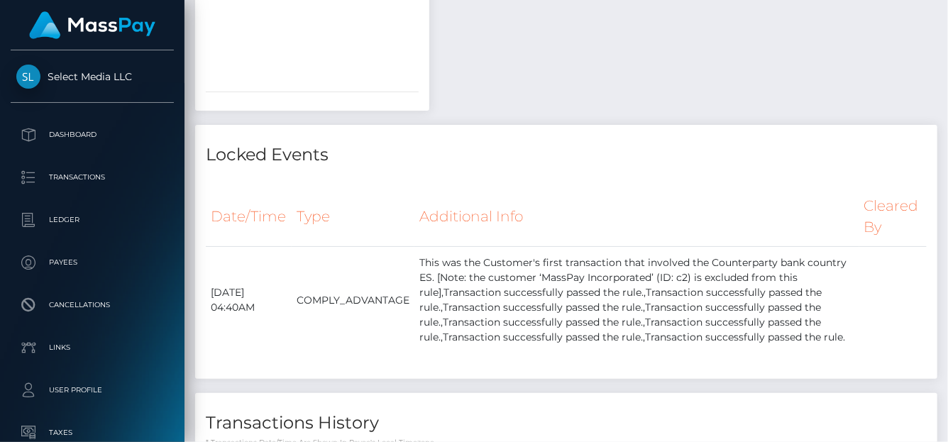
scroll to position [1706, 0]
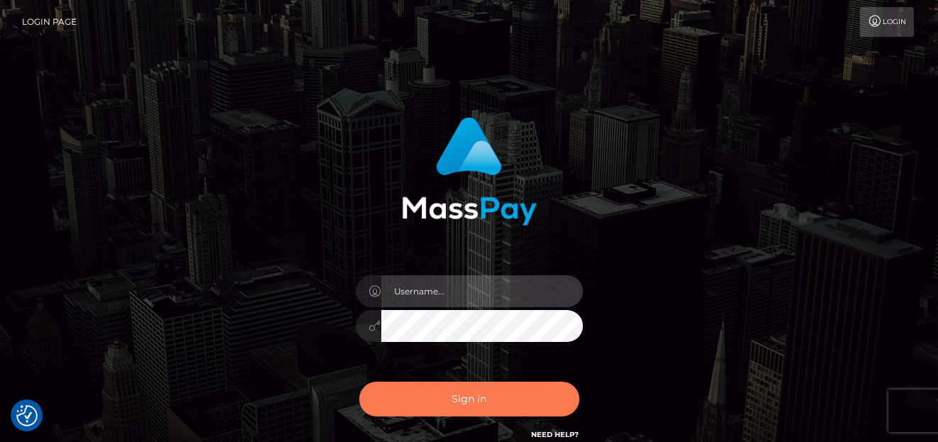
type input "[PERSON_NAME]"
click at [439, 400] on button "Sign in" at bounding box center [469, 399] width 220 height 35
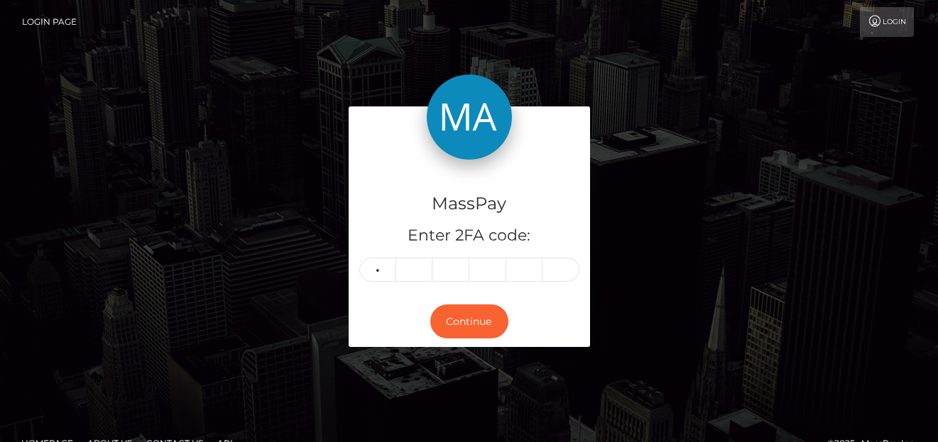
type input "8"
type input "9"
type input "7"
type input "1"
type input "3"
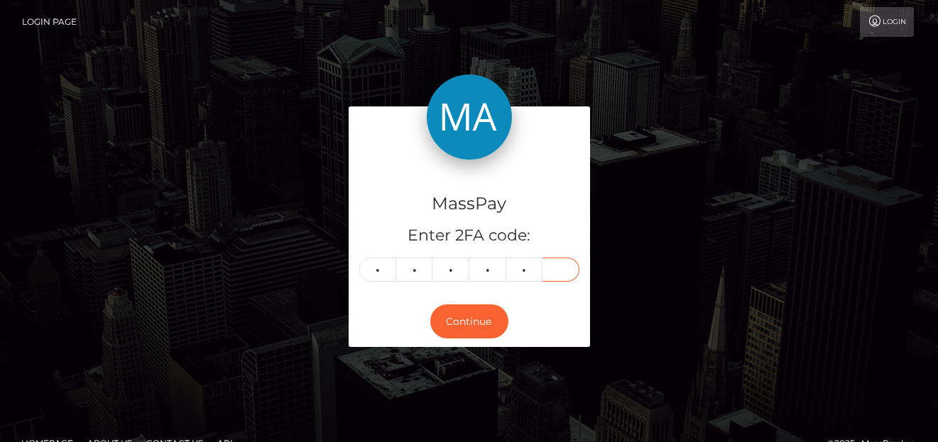
type input "2"
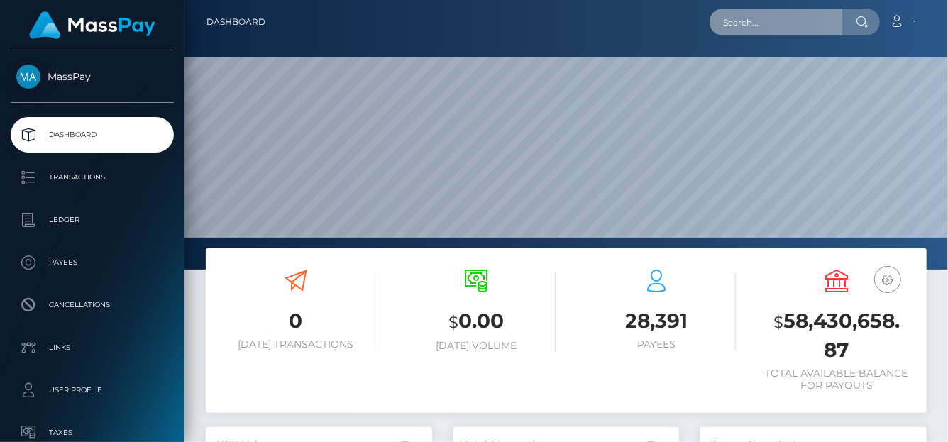
click at [746, 20] on input "text" at bounding box center [776, 22] width 133 height 27
paste input "365616293983825920,"
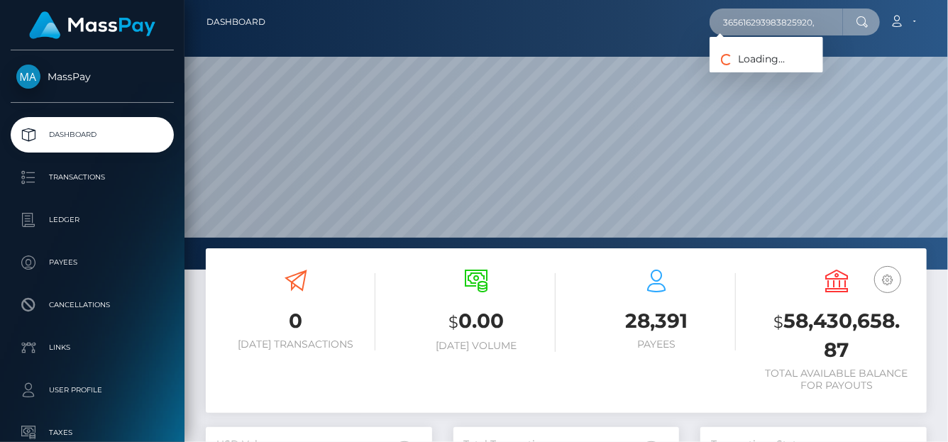
type input "365616293983825920,"
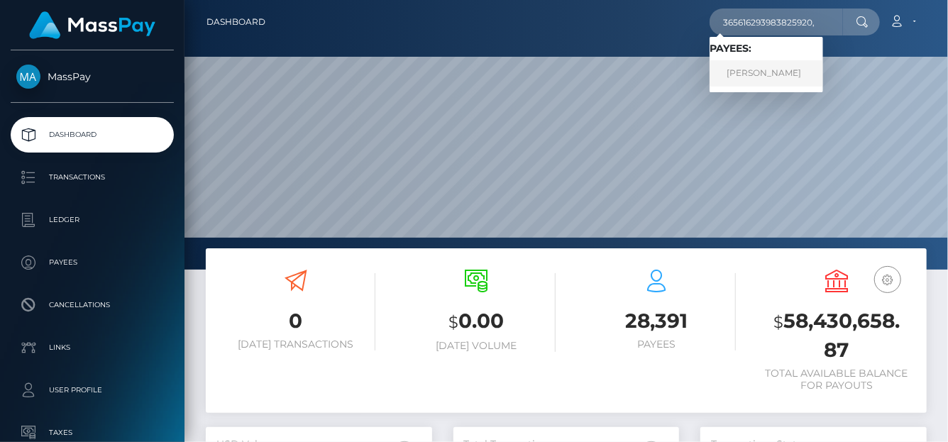
click at [766, 70] on link "Anastasiya Nepomnyaschikh" at bounding box center [767, 73] width 114 height 26
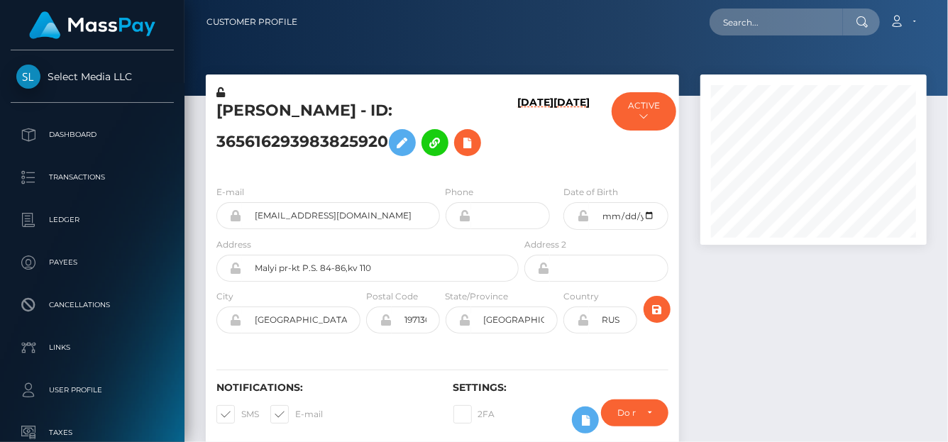
scroll to position [170, 226]
click at [471, 143] on icon at bounding box center [467, 143] width 17 height 18
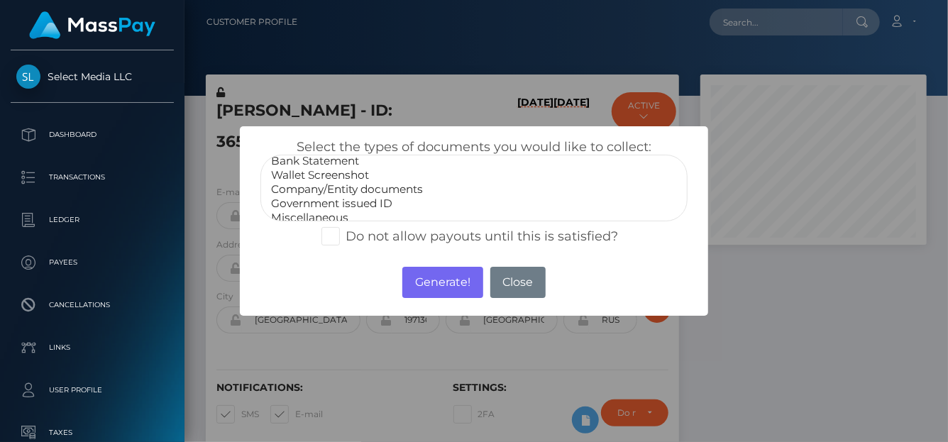
scroll to position [28, 0]
select select "Government issued ID"
click at [317, 195] on option "Government issued ID" at bounding box center [474, 196] width 409 height 14
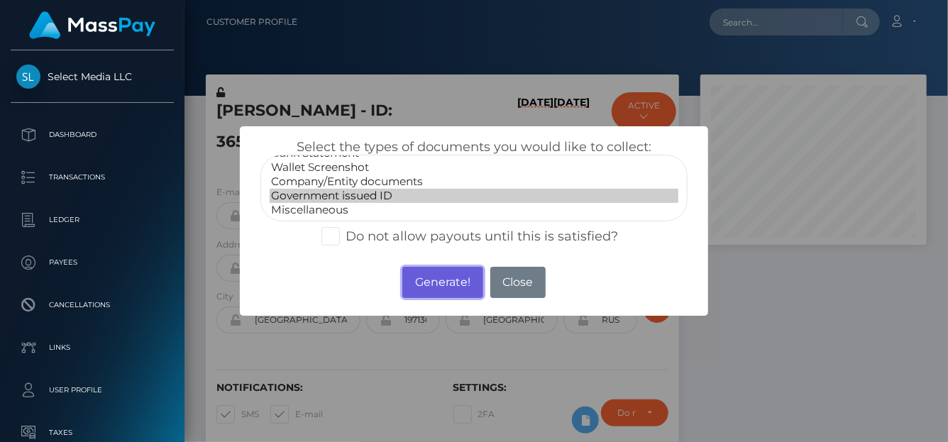
click at [429, 280] on button "Generate!" at bounding box center [442, 282] width 80 height 31
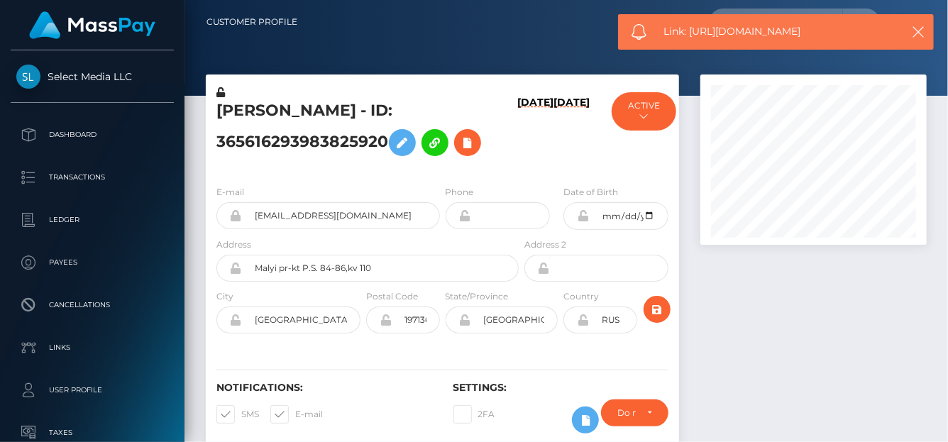
drag, startPoint x: 824, startPoint y: 33, endPoint x: 689, endPoint y: 34, distance: 134.9
click at [689, 34] on span "Link: https://l.maspay.io/djmp8" at bounding box center [778, 31] width 228 height 15
copy span "https://l.maspay.io/djmp8"
click at [476, 134] on icon at bounding box center [467, 143] width 17 height 18
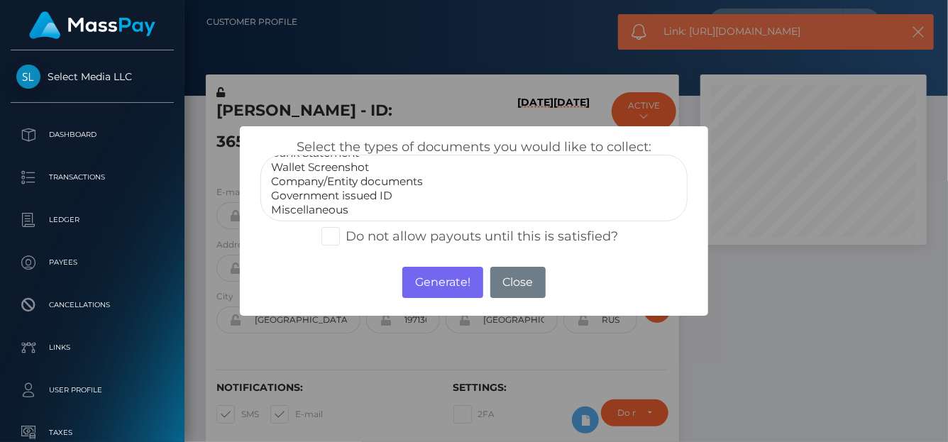
select select "Miscellaneous"
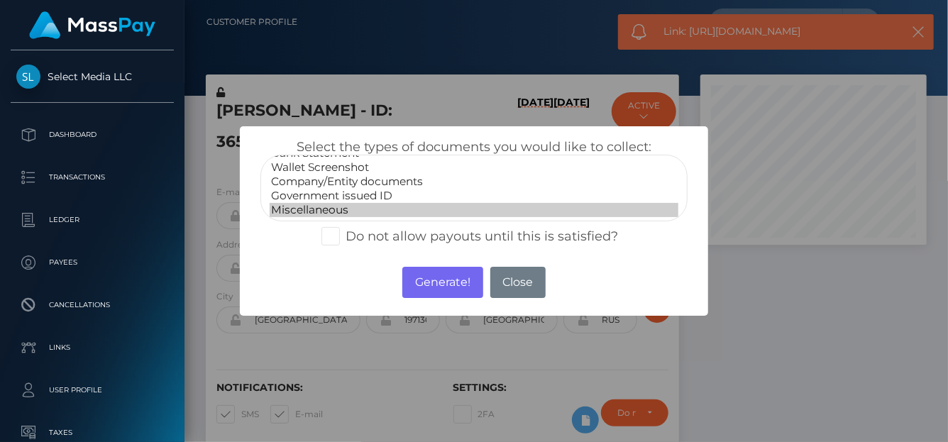
click at [335, 207] on option "Miscellaneous" at bounding box center [474, 210] width 409 height 14
click at [436, 285] on button "Generate!" at bounding box center [442, 282] width 80 height 31
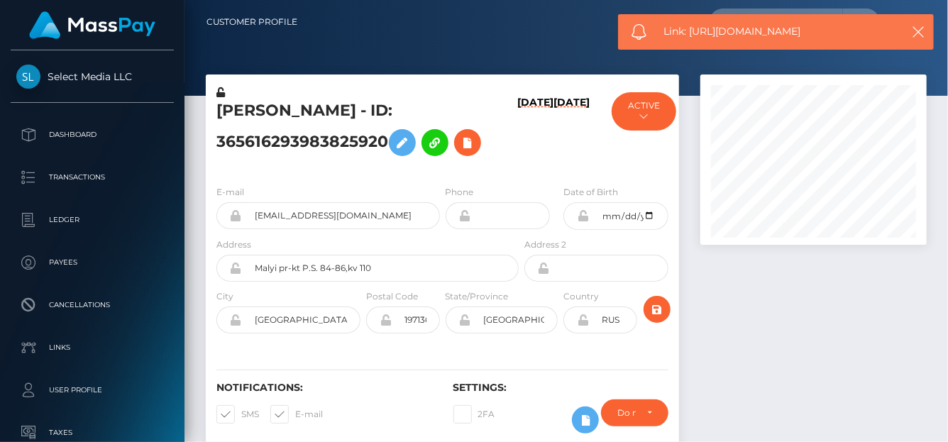
drag, startPoint x: 781, startPoint y: 30, endPoint x: 692, endPoint y: 37, distance: 89.7
click at [692, 37] on span "Link: https://l.maspay.io/xjmat" at bounding box center [778, 31] width 228 height 15
copy span "https://l.maspay.io/xjmat"
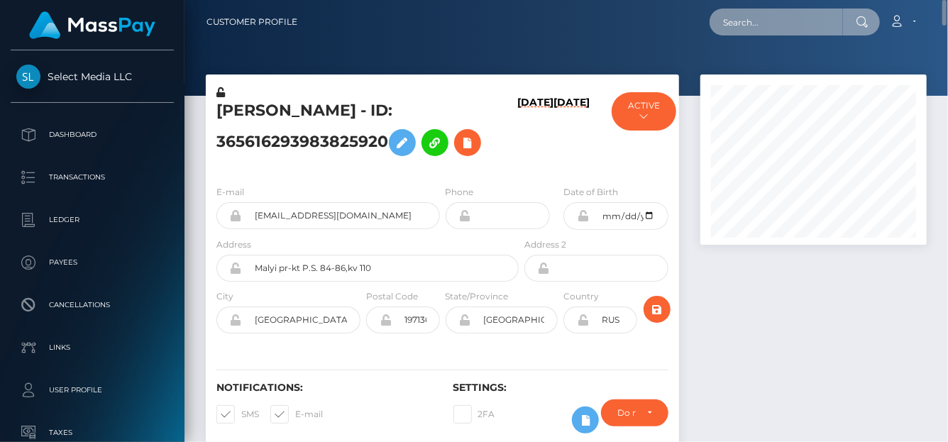
click at [730, 27] on input "text" at bounding box center [776, 22] width 133 height 27
paste input "497251304385552385"
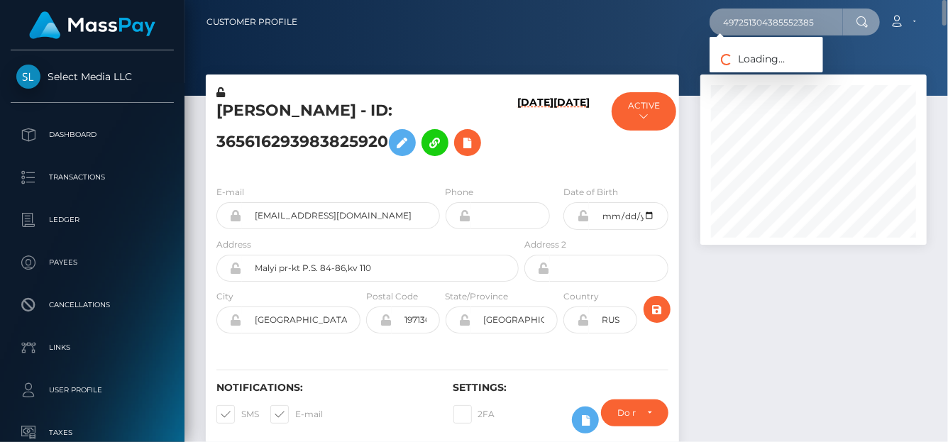
type input "497251304385552385"
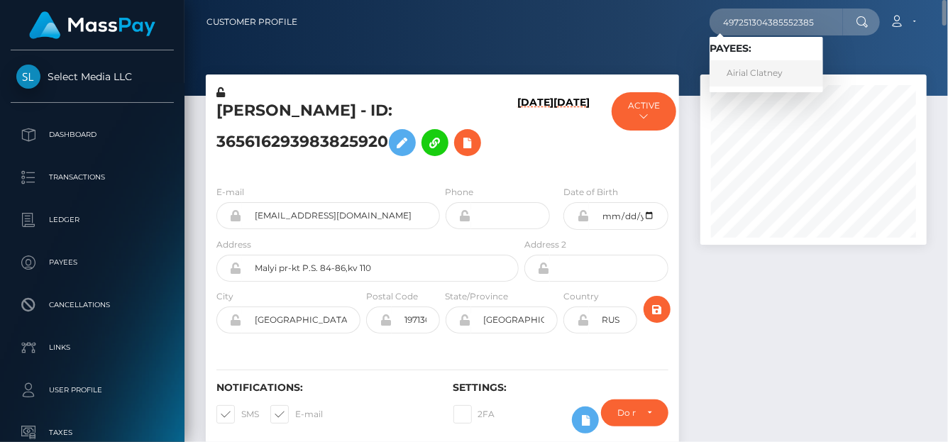
click at [742, 75] on link "Airial Clatney" at bounding box center [767, 73] width 114 height 26
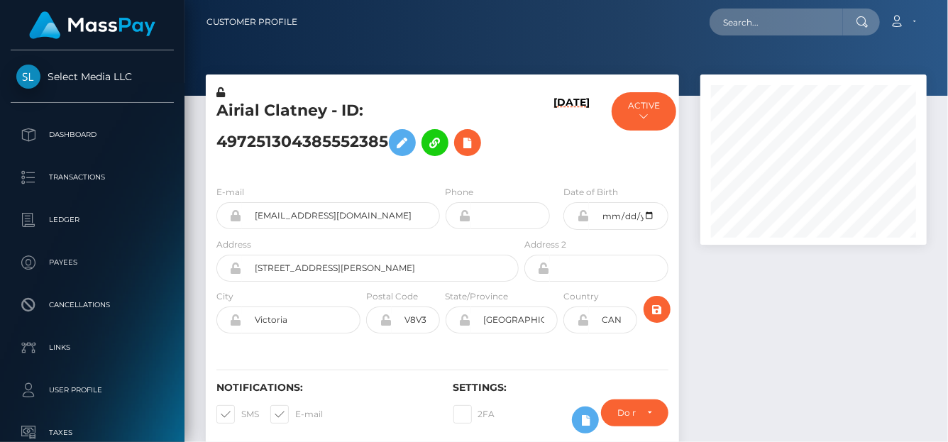
scroll to position [170, 226]
click at [466, 147] on icon at bounding box center [467, 143] width 17 height 18
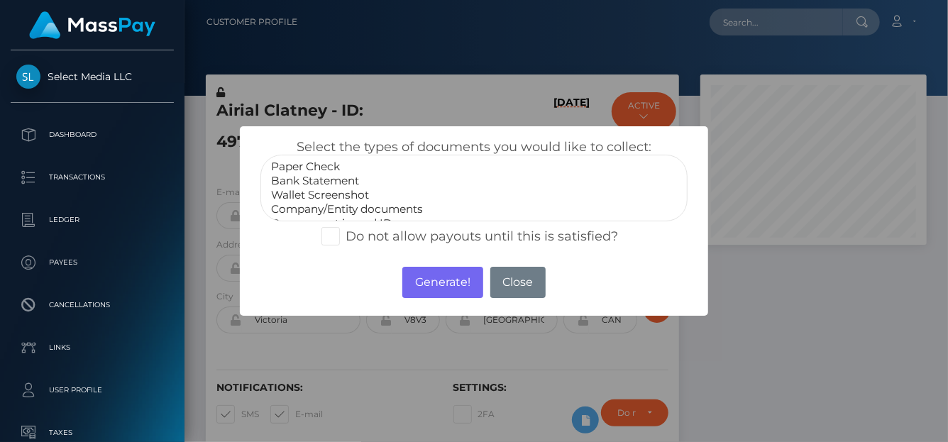
select select "Bank Statement"
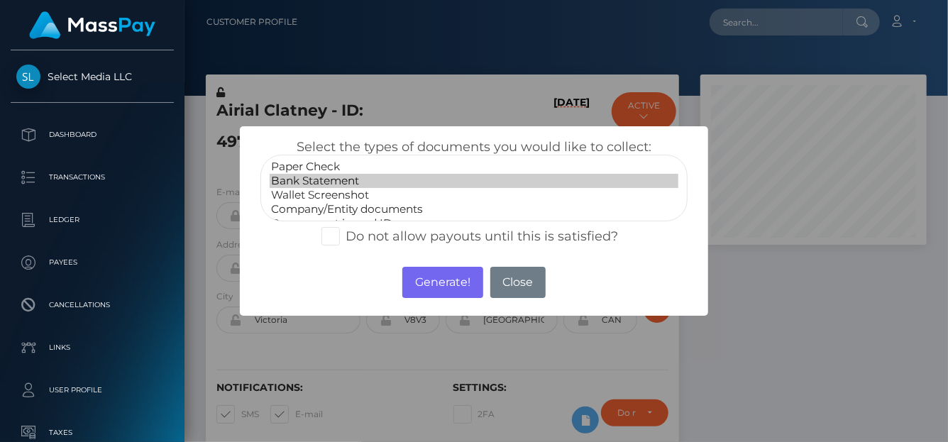
click at [326, 178] on option "Bank Statement" at bounding box center [474, 181] width 409 height 14
click at [454, 270] on button "Generate!" at bounding box center [442, 282] width 80 height 31
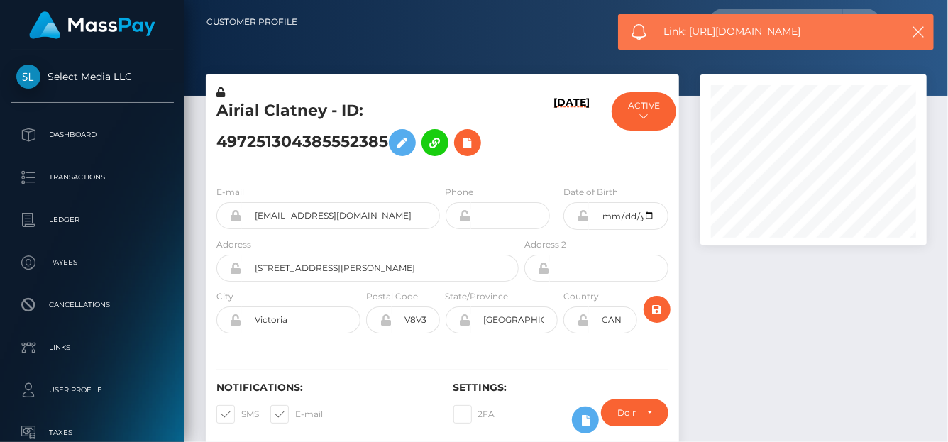
drag, startPoint x: 832, startPoint y: 37, endPoint x: 678, endPoint y: 26, distance: 154.4
click at [693, 29] on span "Link: [URL][DOMAIN_NAME]" at bounding box center [778, 31] width 228 height 15
copy span "[URL][DOMAIN_NAME]"
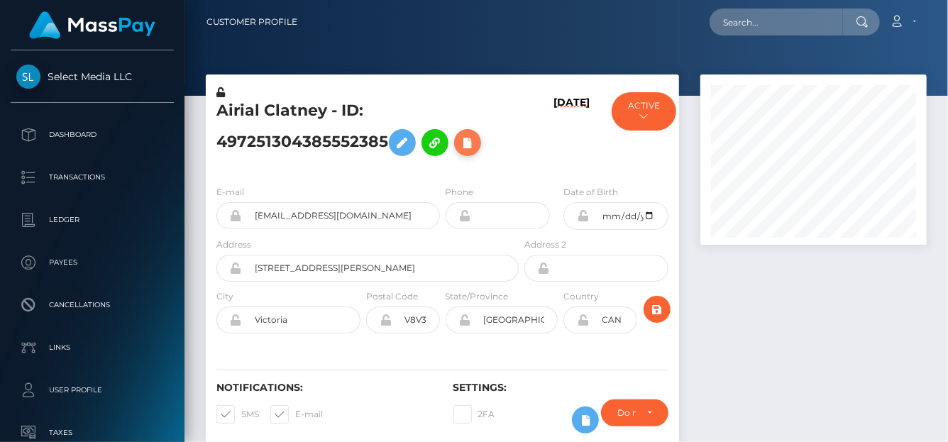
click at [473, 141] on icon at bounding box center [467, 143] width 17 height 18
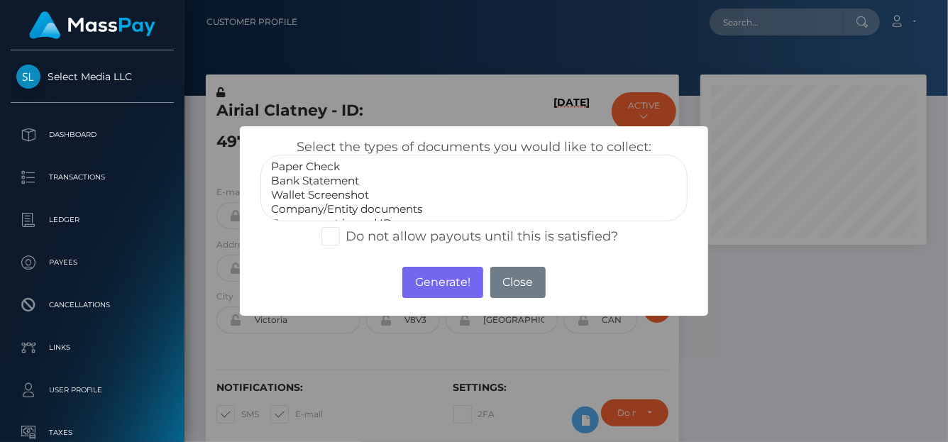
scroll to position [28, 0]
select select "Government issued ID"
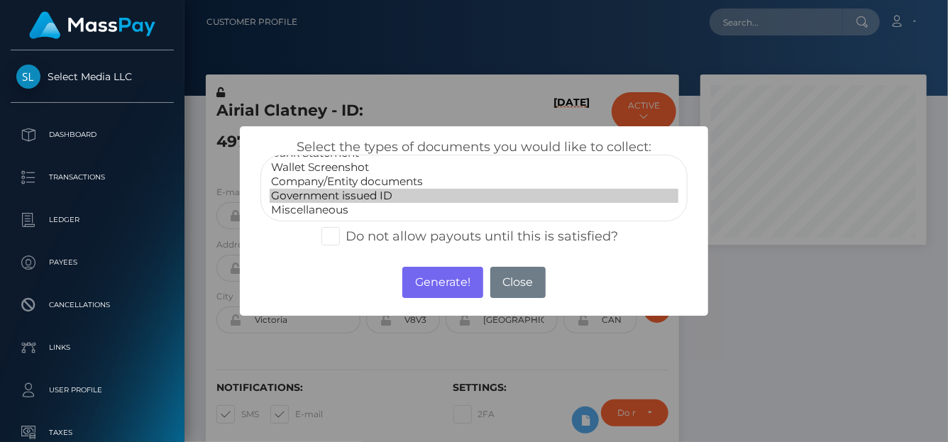
click at [322, 196] on option "Government issued ID" at bounding box center [474, 196] width 409 height 14
click at [426, 282] on button "Generate!" at bounding box center [442, 282] width 80 height 31
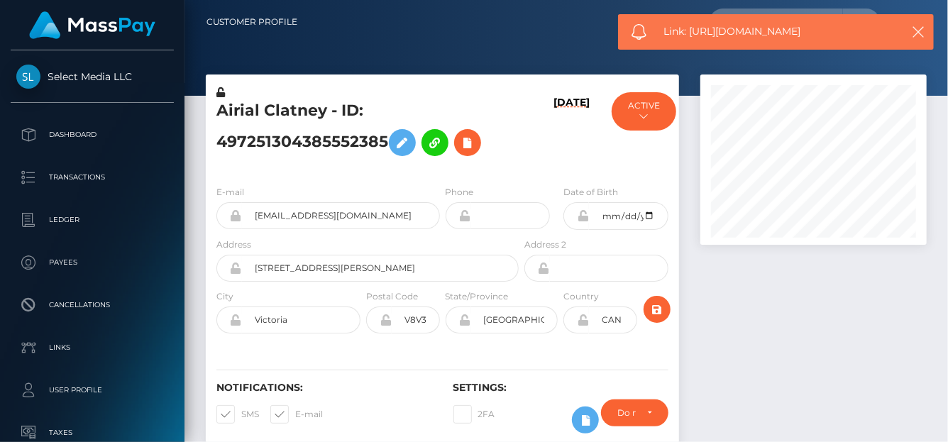
drag, startPoint x: 776, startPoint y: 35, endPoint x: 689, endPoint y: 35, distance: 87.3
click at [689, 35] on span "Link: https://l.maspay.io/5jmdZ" at bounding box center [778, 31] width 228 height 15
copy span "https://l.maspay.io/5jmdZ"
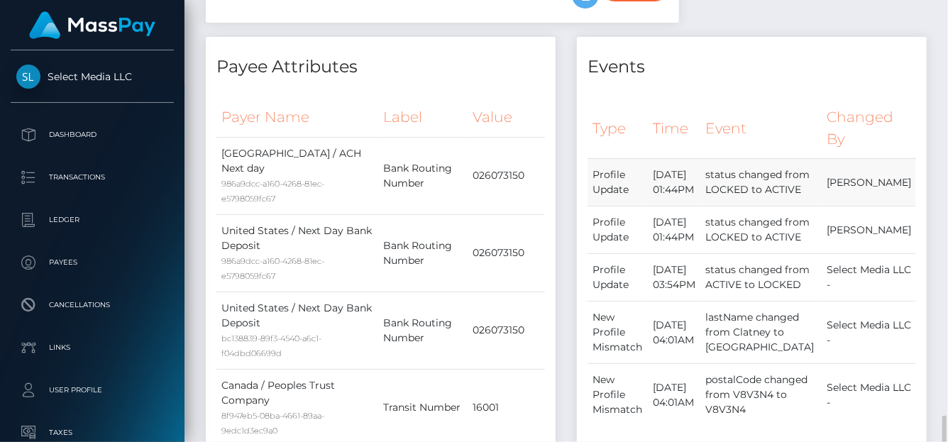
scroll to position [170, 226]
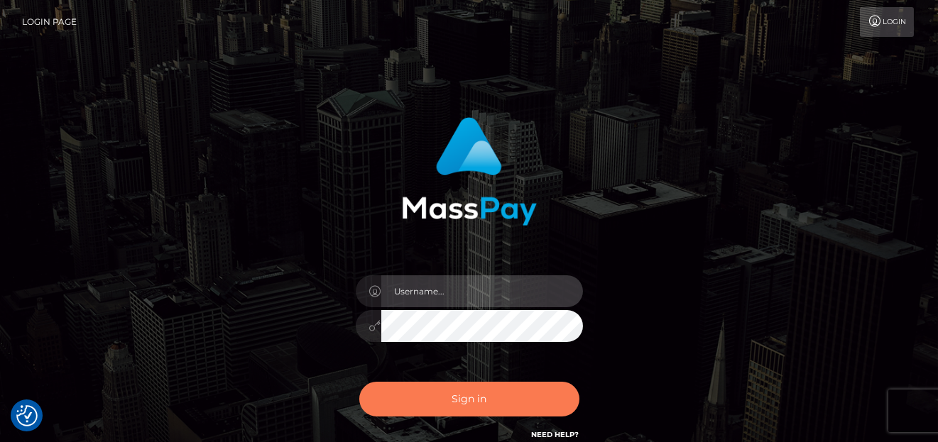
type input "denise"
click at [461, 400] on button "Sign in" at bounding box center [469, 399] width 220 height 35
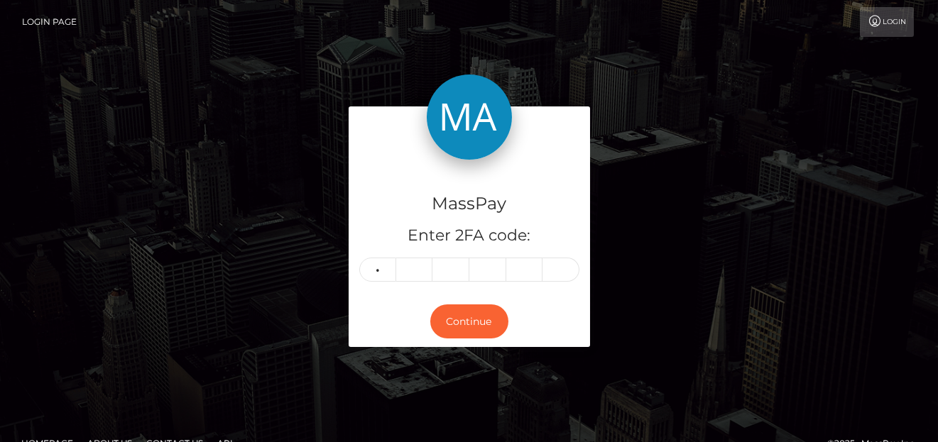
type input "2"
type input "0"
type input "3"
type input "5"
type input "9"
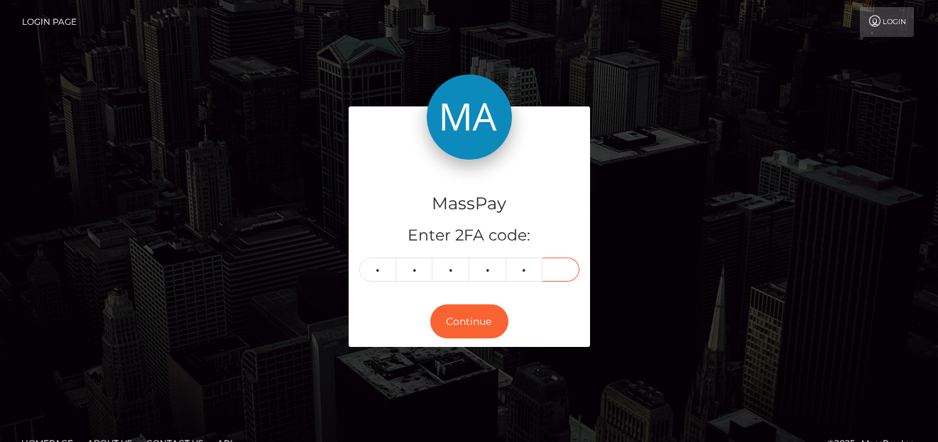
type input "0"
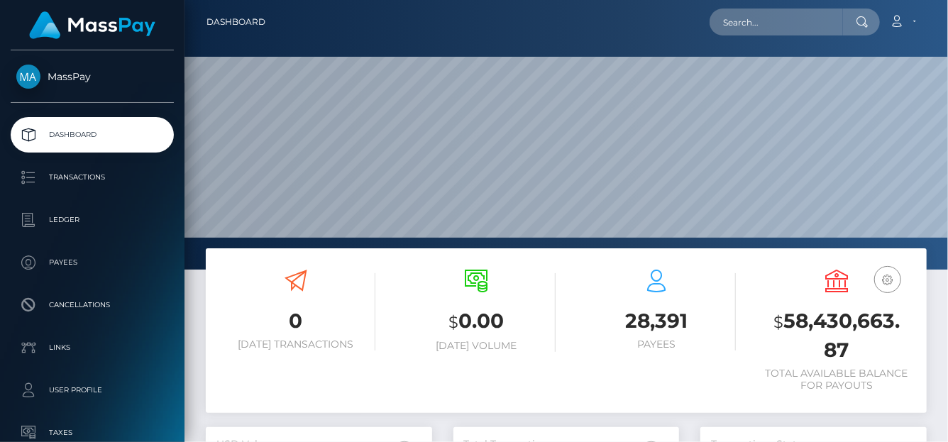
scroll to position [251, 226]
click at [774, 16] on input "text" at bounding box center [776, 22] width 133 height 27
paste input "534547952715177990"
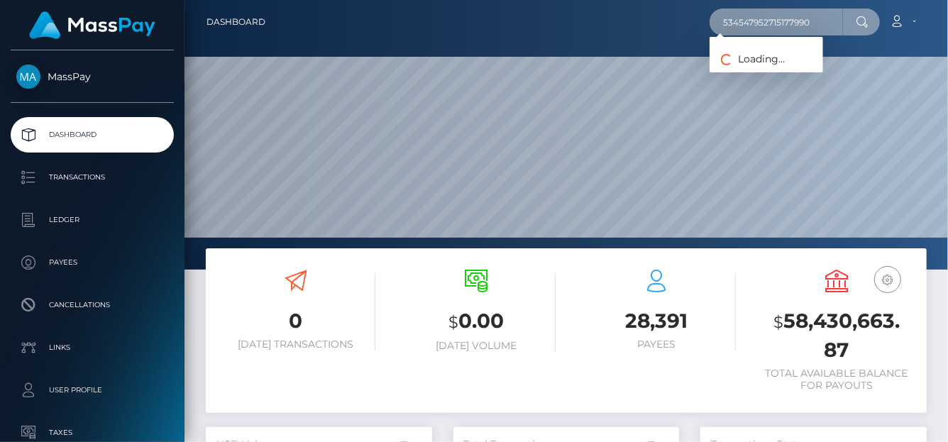
type input "534547952715177990"
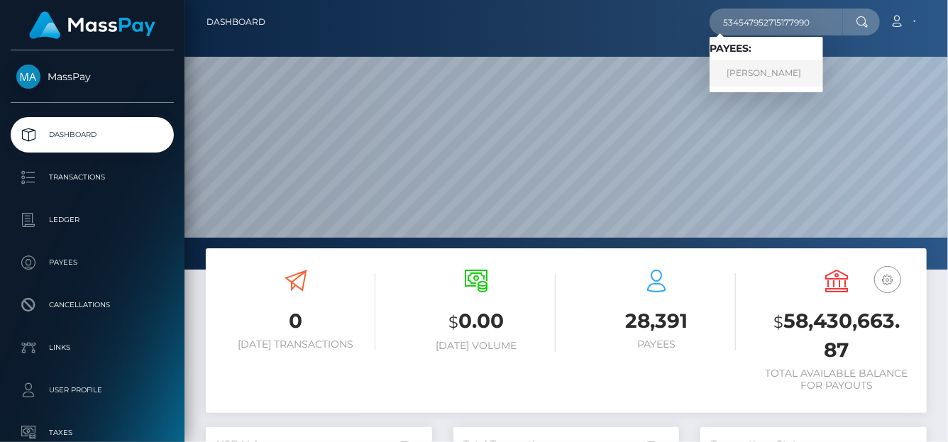
click at [744, 71] on link "[PERSON_NAME]" at bounding box center [767, 73] width 114 height 26
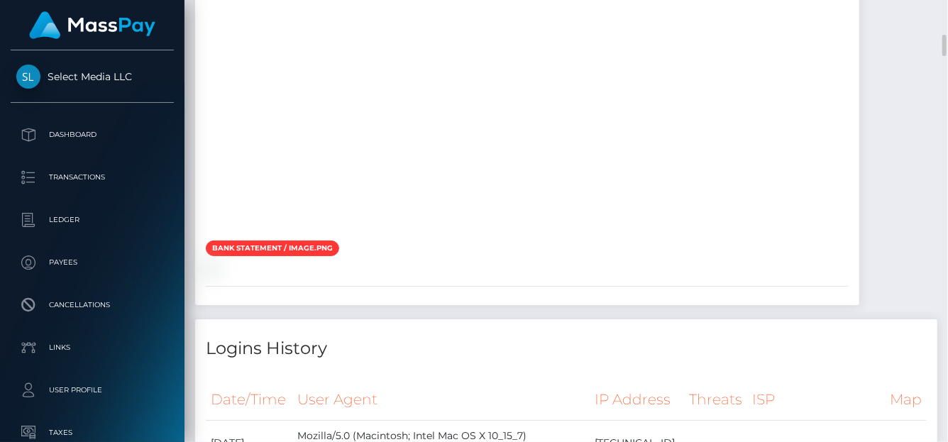
scroll to position [3838, 0]
